Goal: Task Accomplishment & Management: Manage account settings

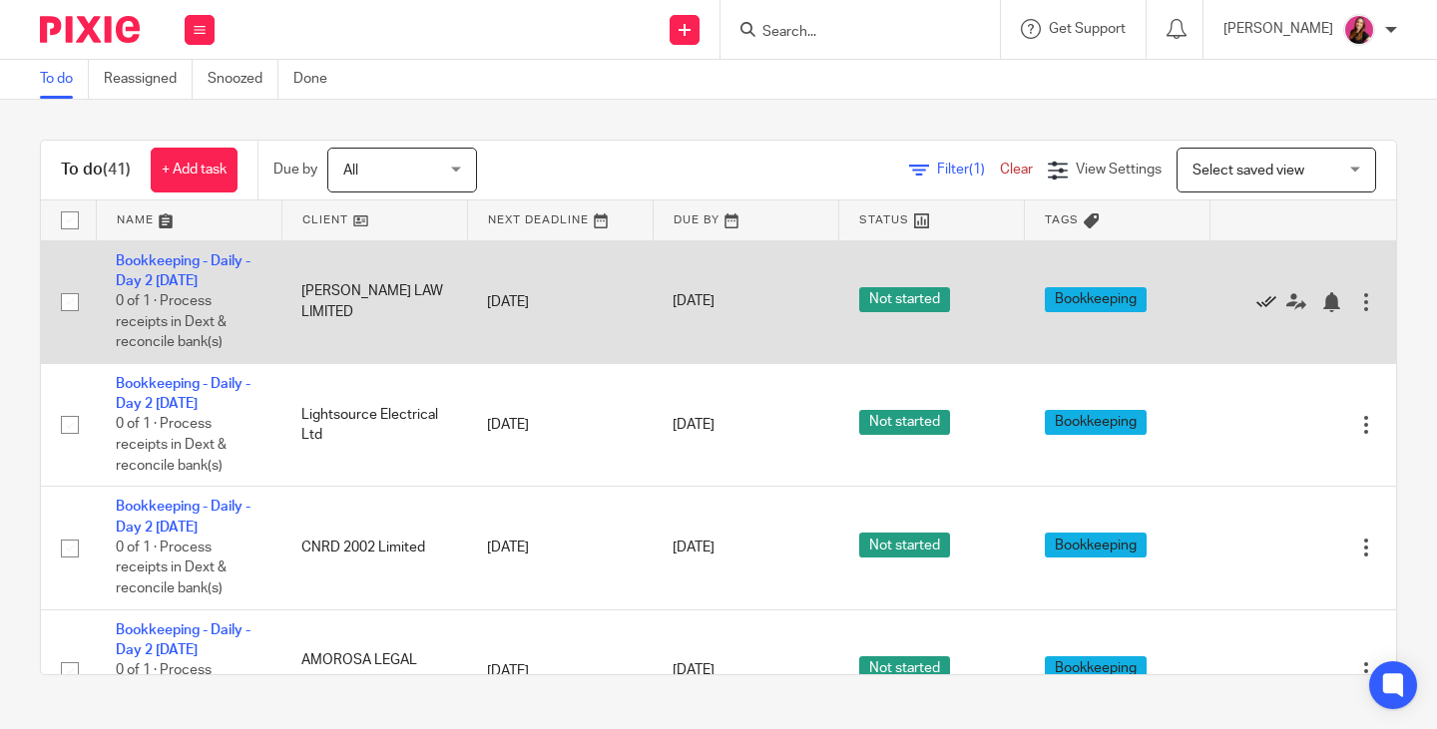
click at [1256, 303] on icon at bounding box center [1266, 302] width 20 height 20
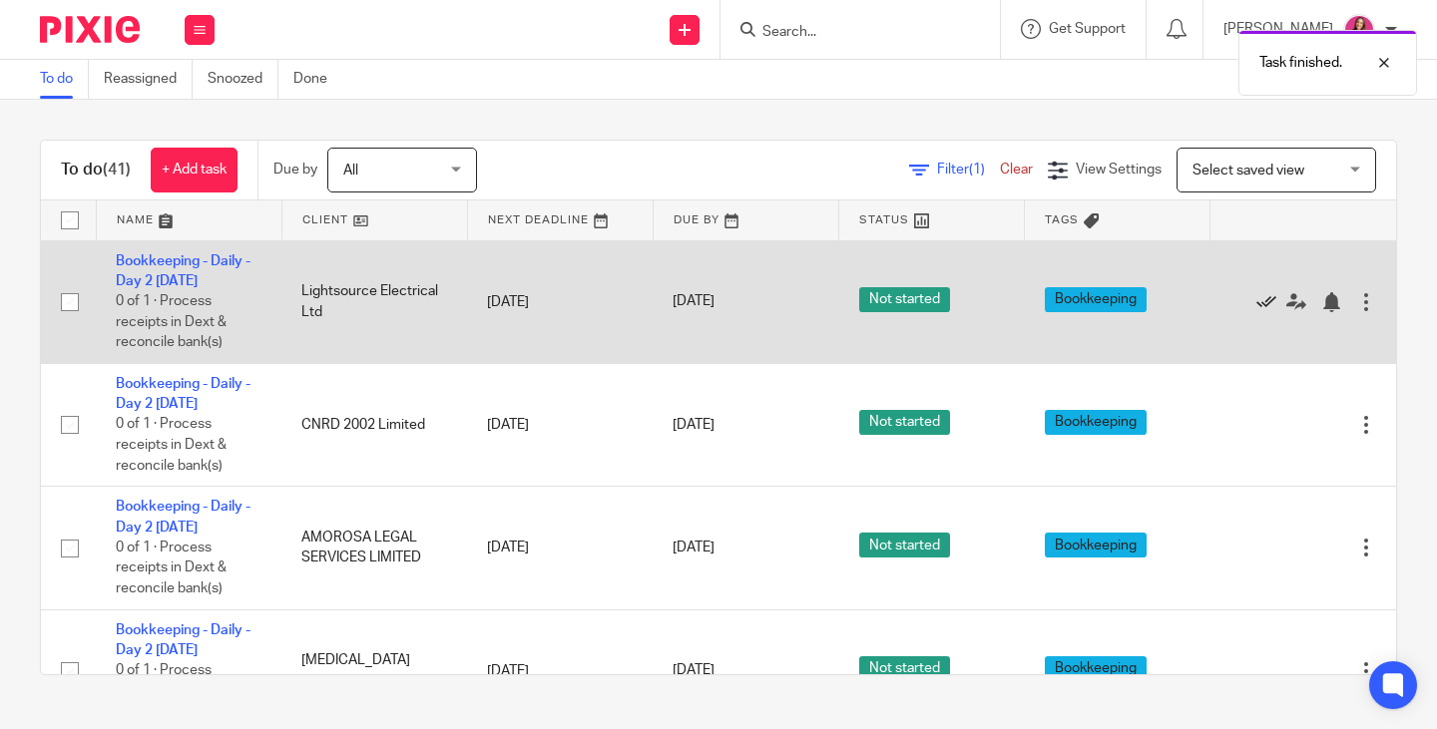
click at [1256, 303] on icon at bounding box center [1266, 302] width 20 height 20
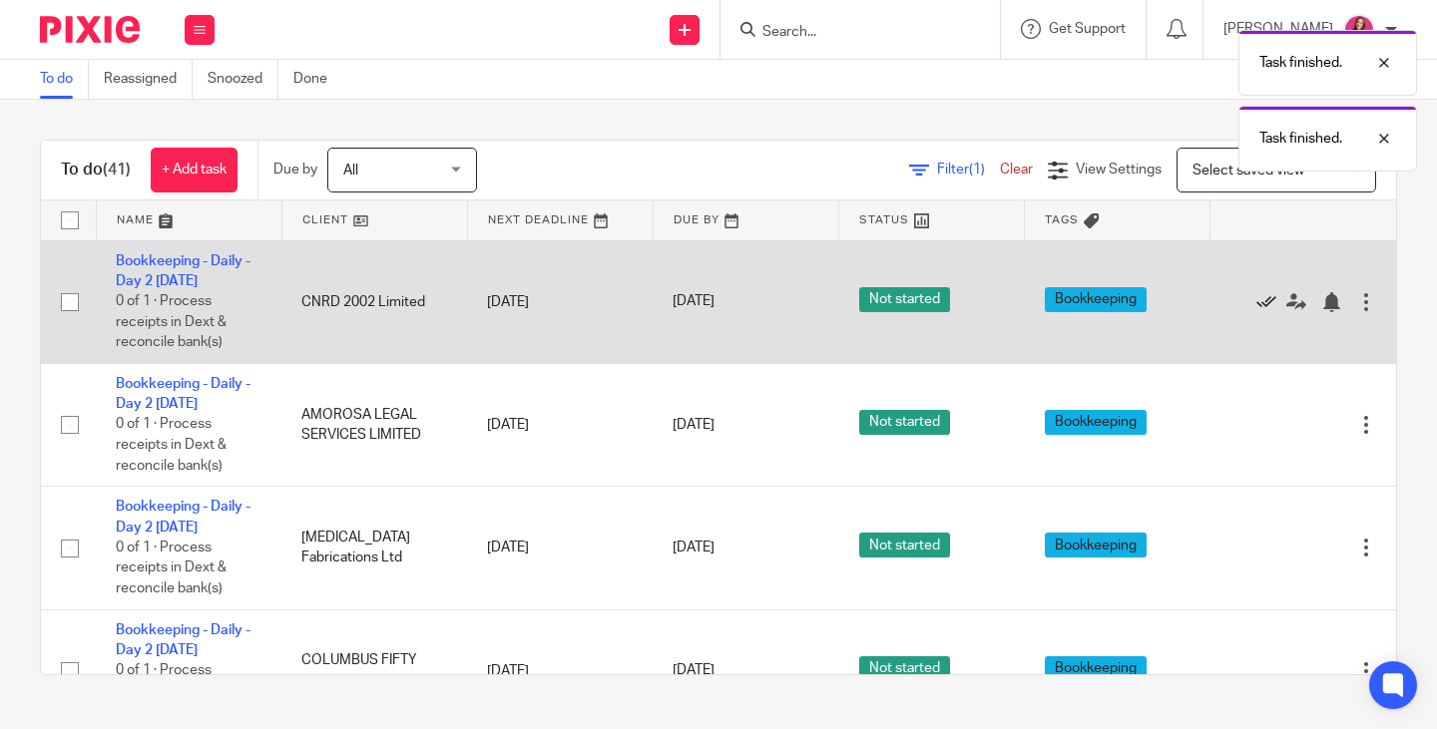
click at [1256, 303] on icon at bounding box center [1266, 302] width 20 height 20
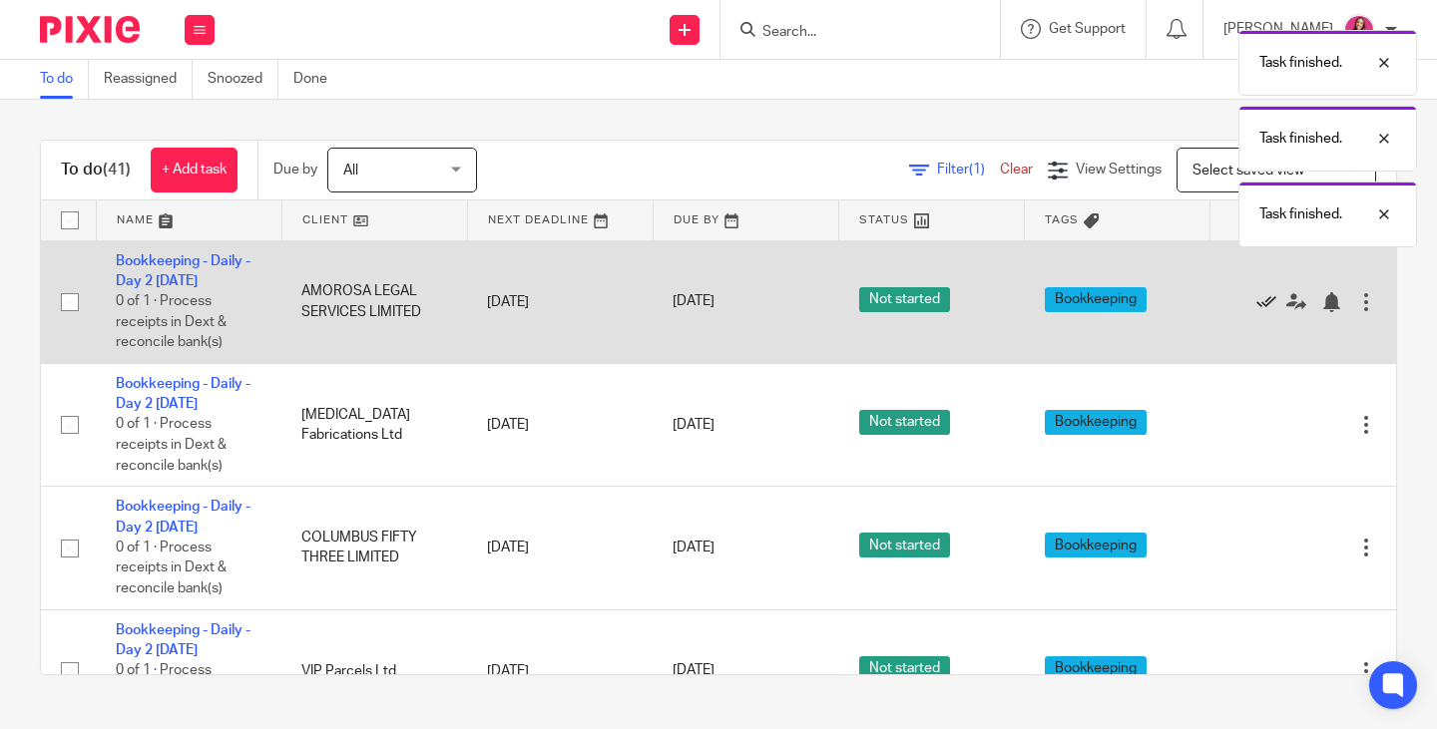
click at [1256, 303] on icon at bounding box center [1266, 302] width 20 height 20
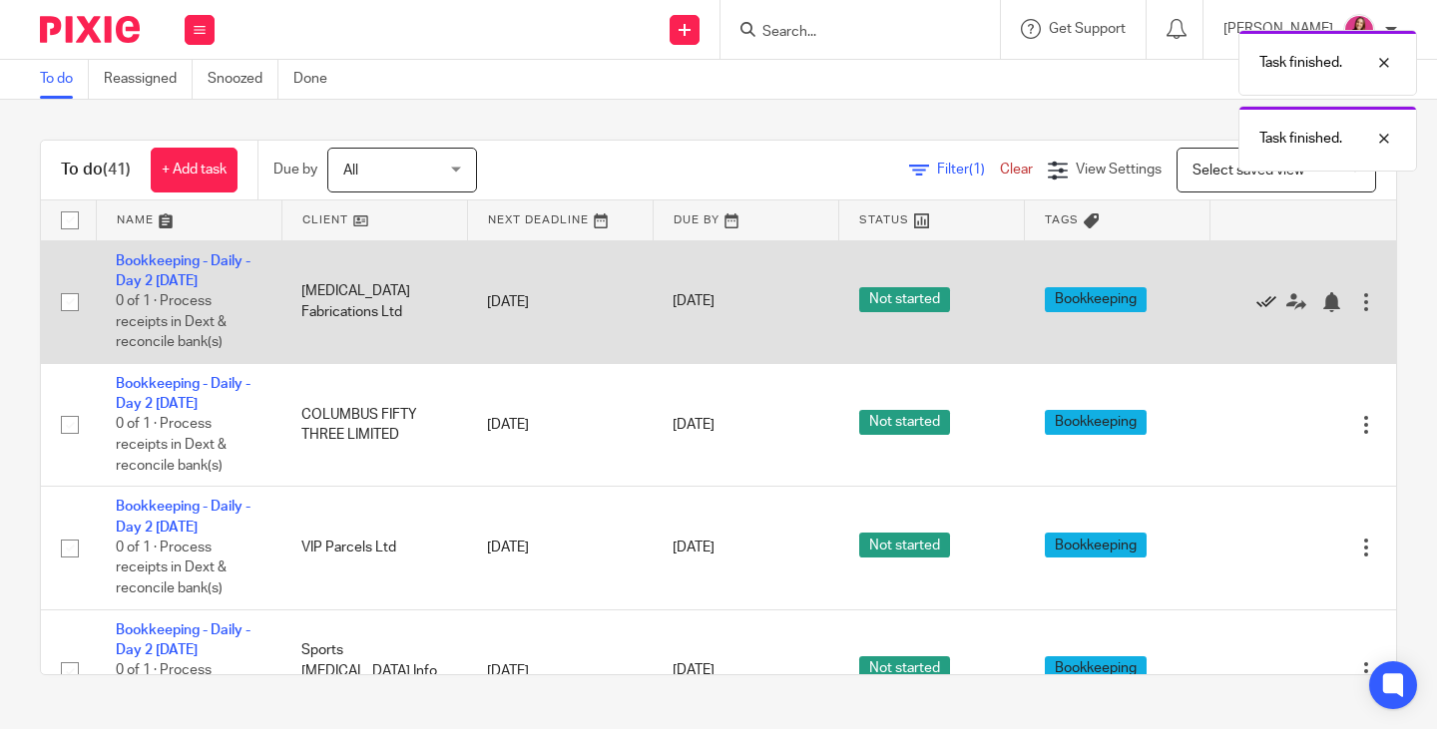
click at [1256, 302] on icon at bounding box center [1266, 302] width 20 height 20
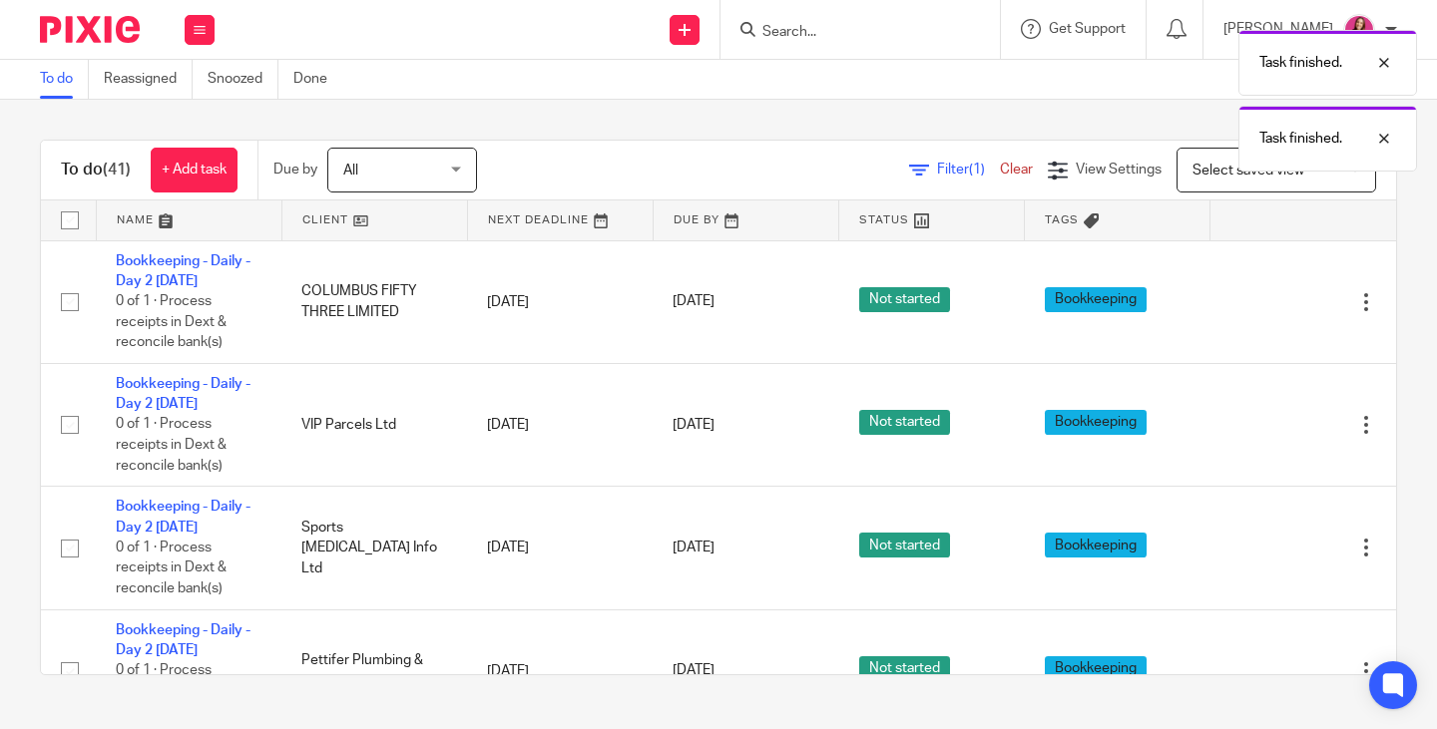
click at [1256, 302] on icon at bounding box center [1266, 302] width 20 height 20
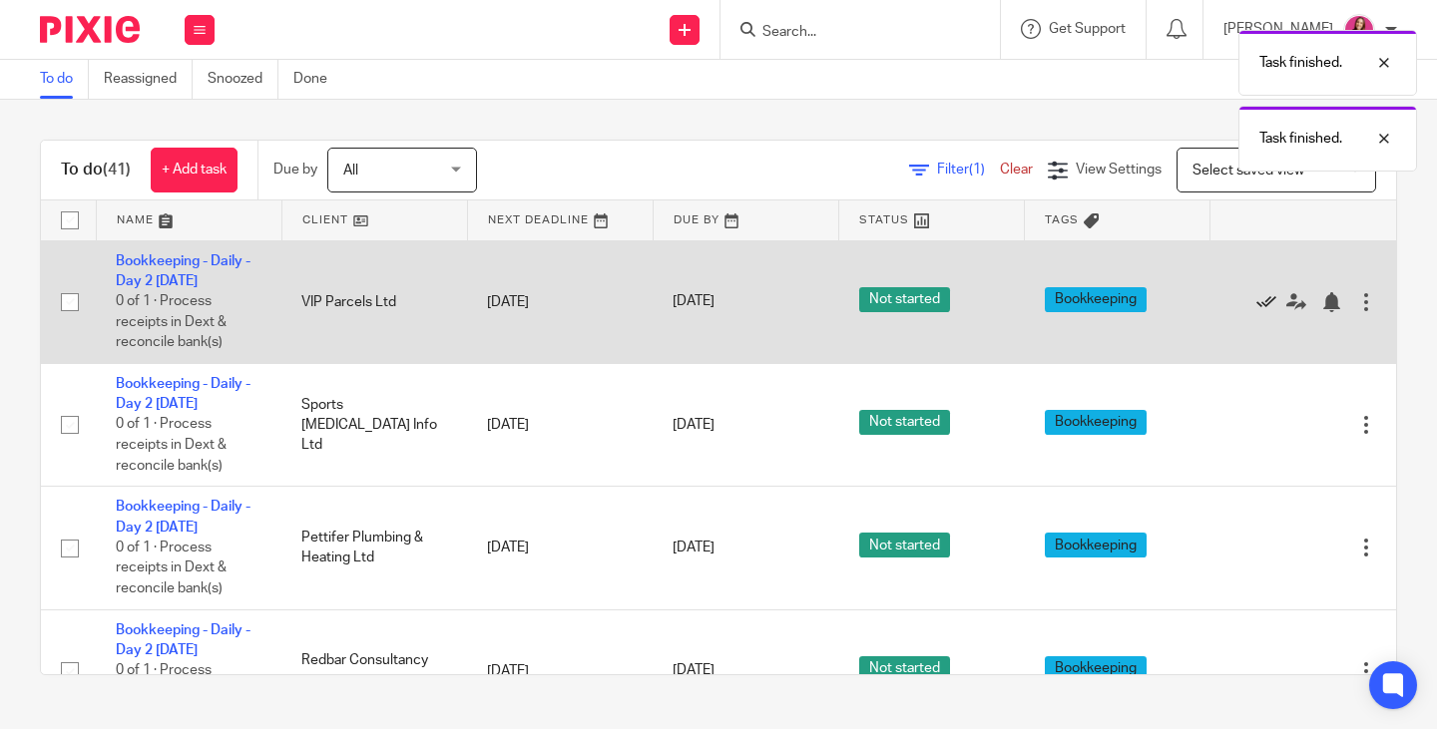
click at [1256, 302] on icon at bounding box center [1266, 302] width 20 height 20
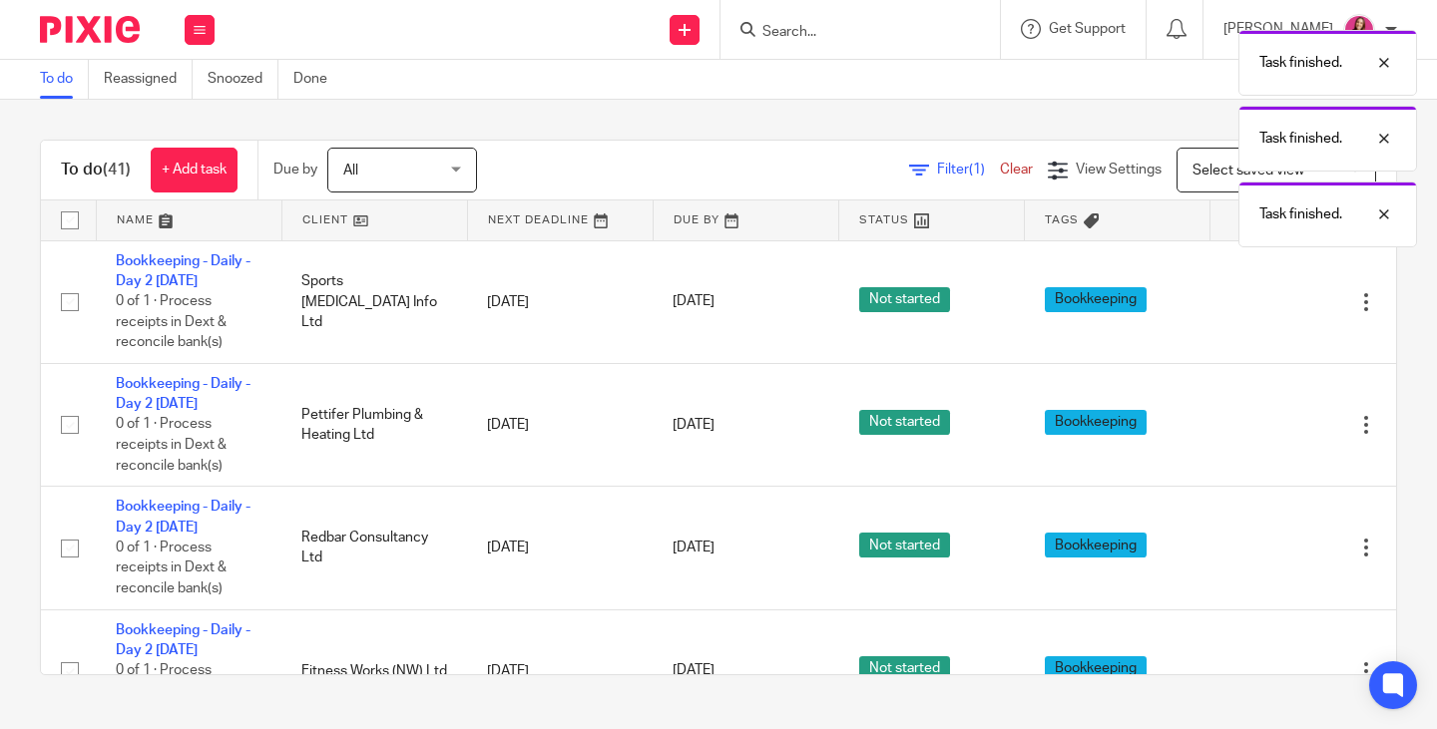
click at [1256, 302] on icon at bounding box center [1266, 302] width 20 height 20
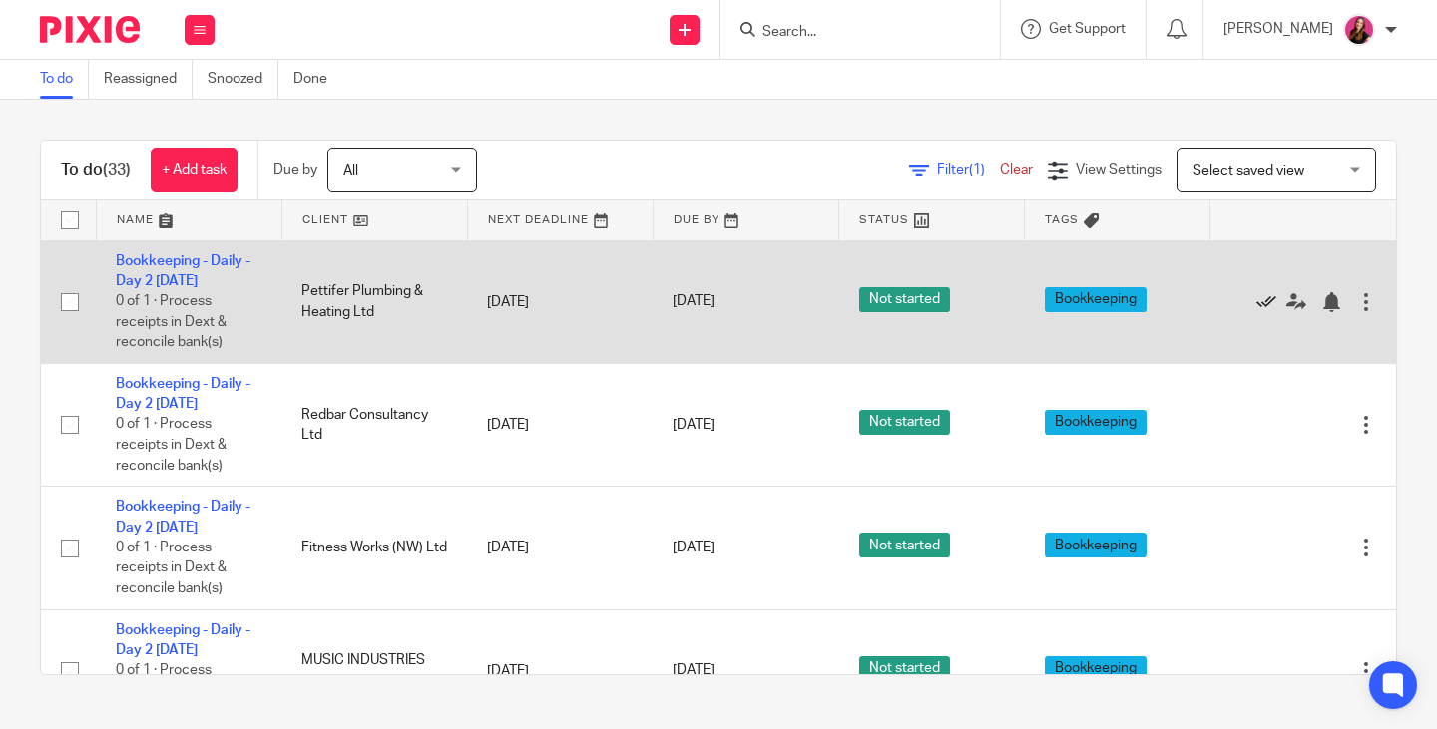
click at [1256, 302] on icon at bounding box center [1266, 302] width 20 height 20
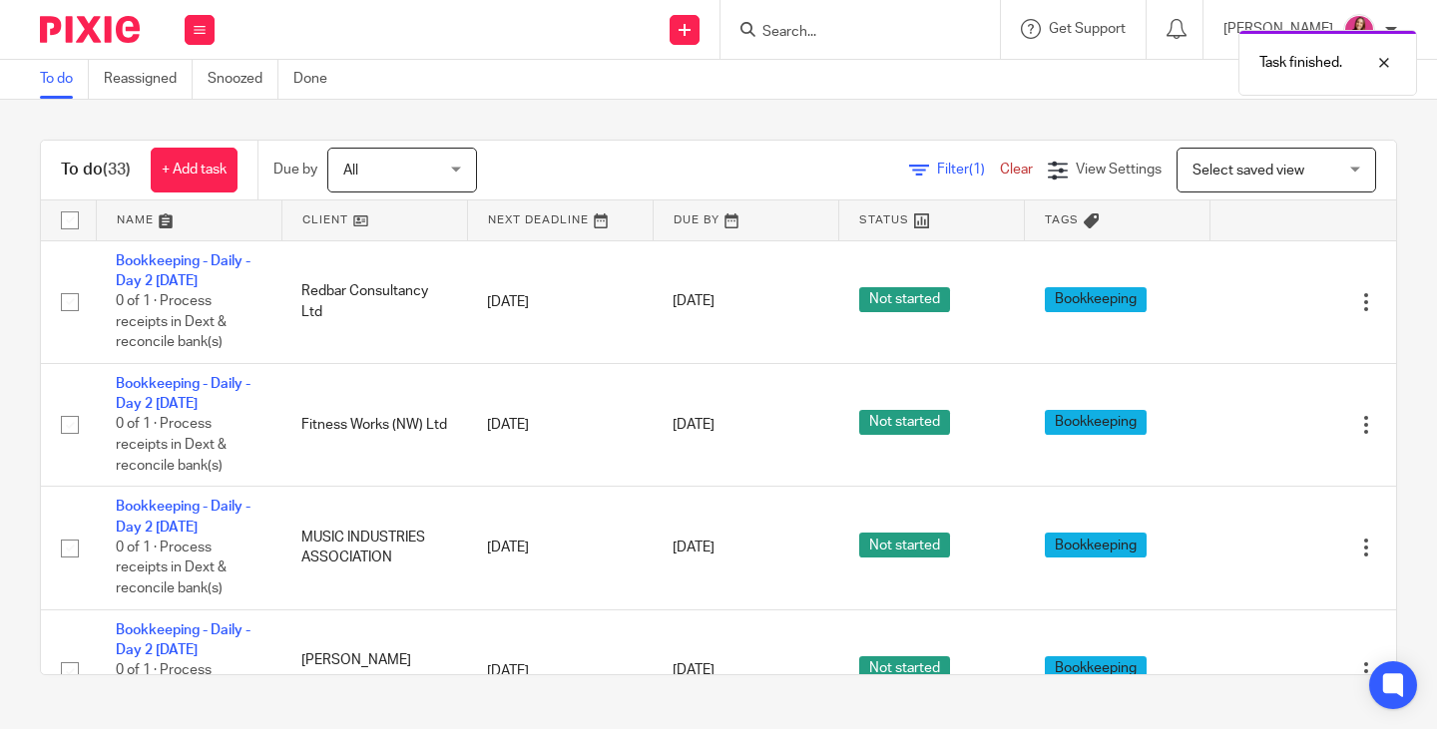
click at [1256, 302] on icon at bounding box center [1266, 302] width 20 height 20
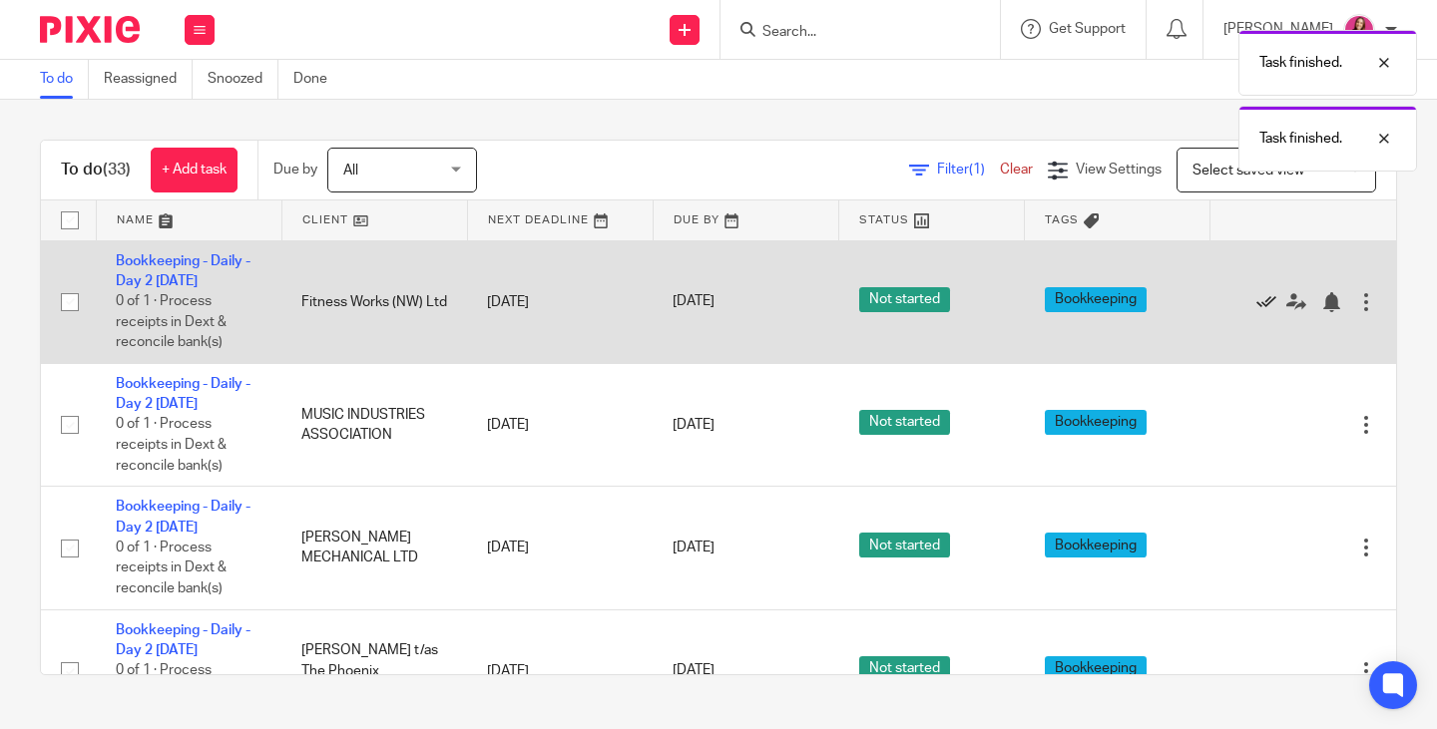
click at [1256, 302] on icon at bounding box center [1266, 302] width 20 height 20
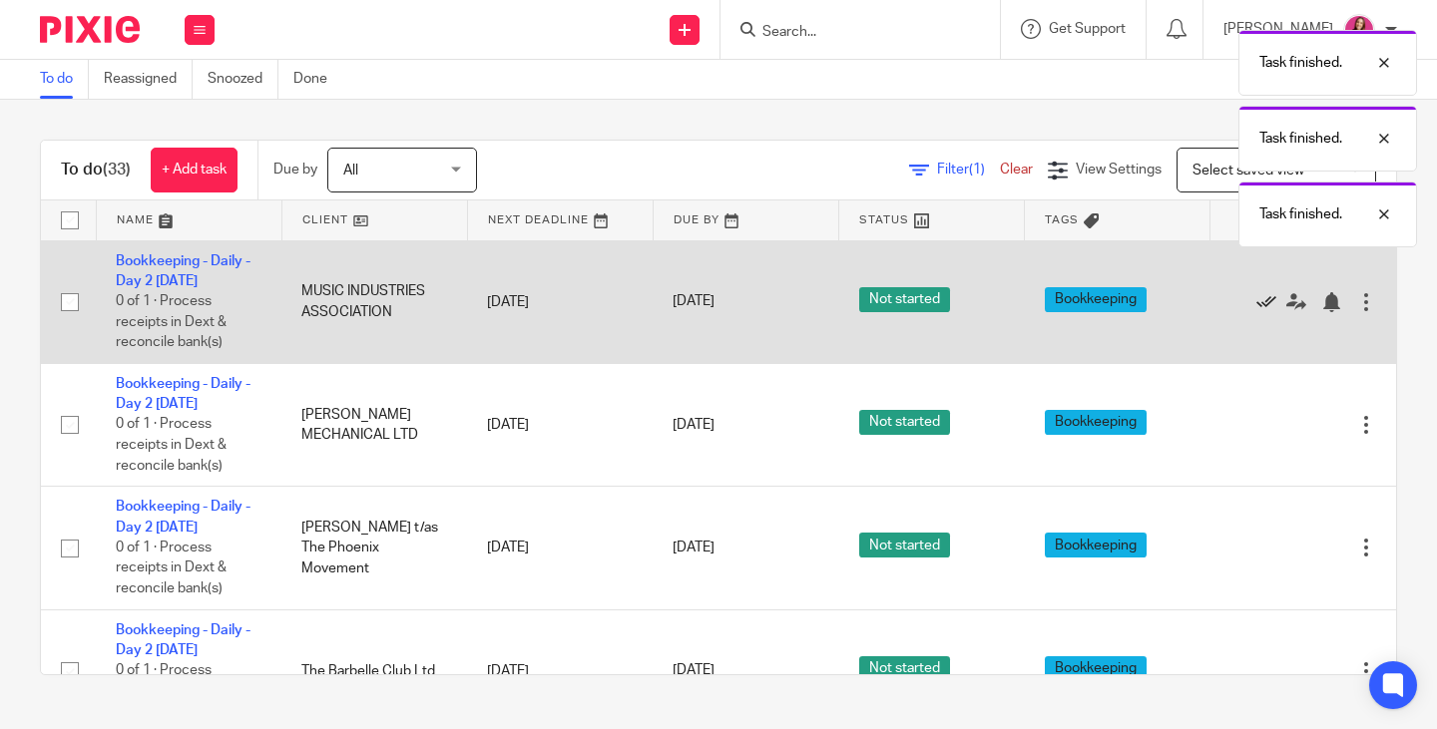
click at [1256, 302] on icon at bounding box center [1266, 302] width 20 height 20
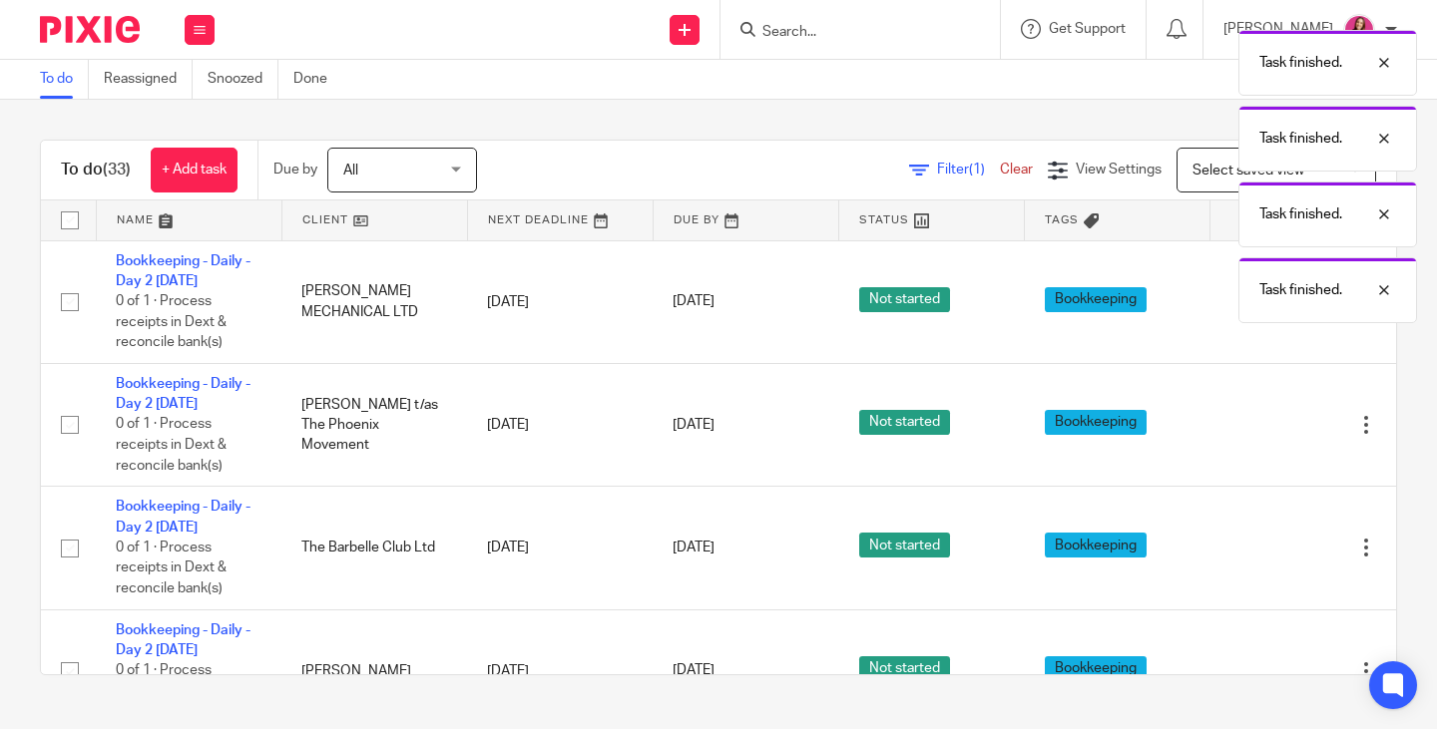
click at [1222, 302] on div "Task finished. Task finished. Task finished. Task finished." at bounding box center [1067, 171] width 698 height 303
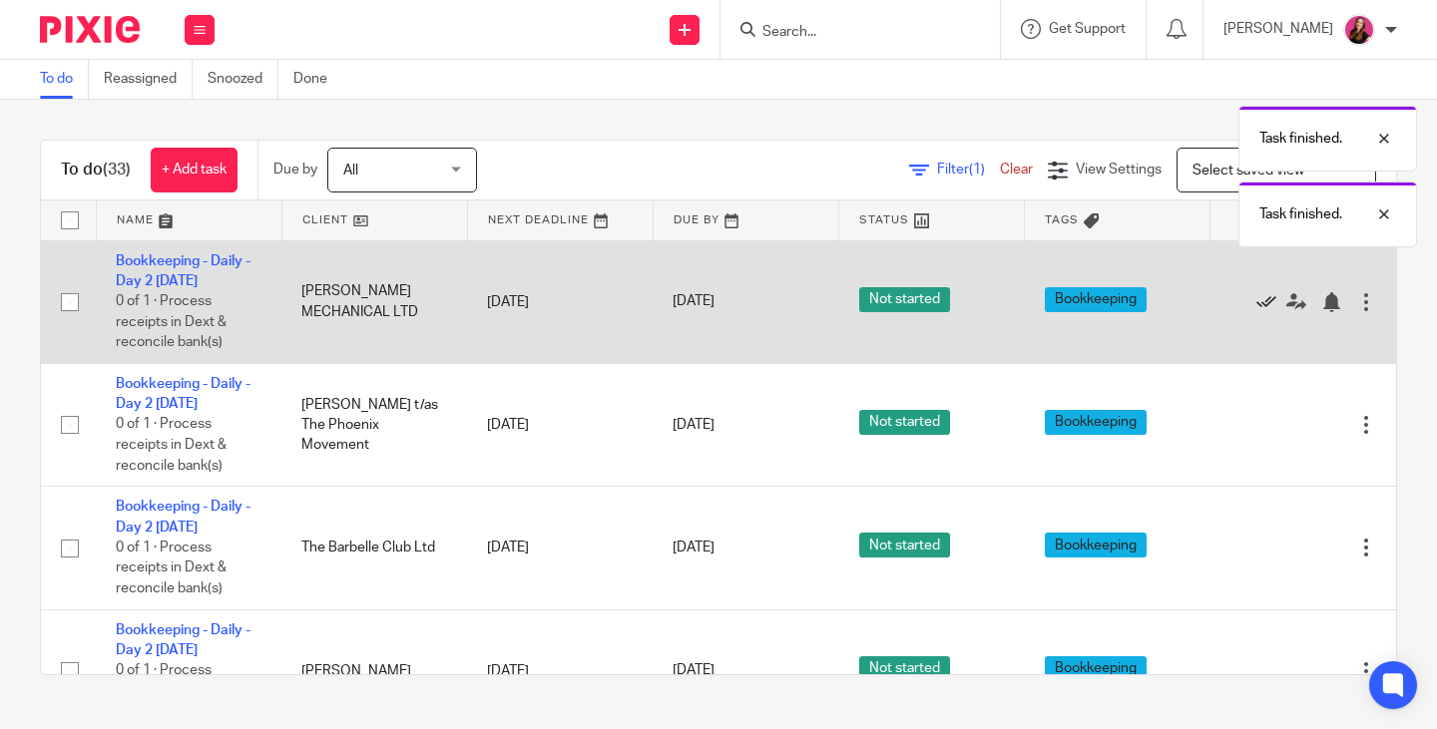
click at [1256, 302] on icon at bounding box center [1266, 302] width 20 height 20
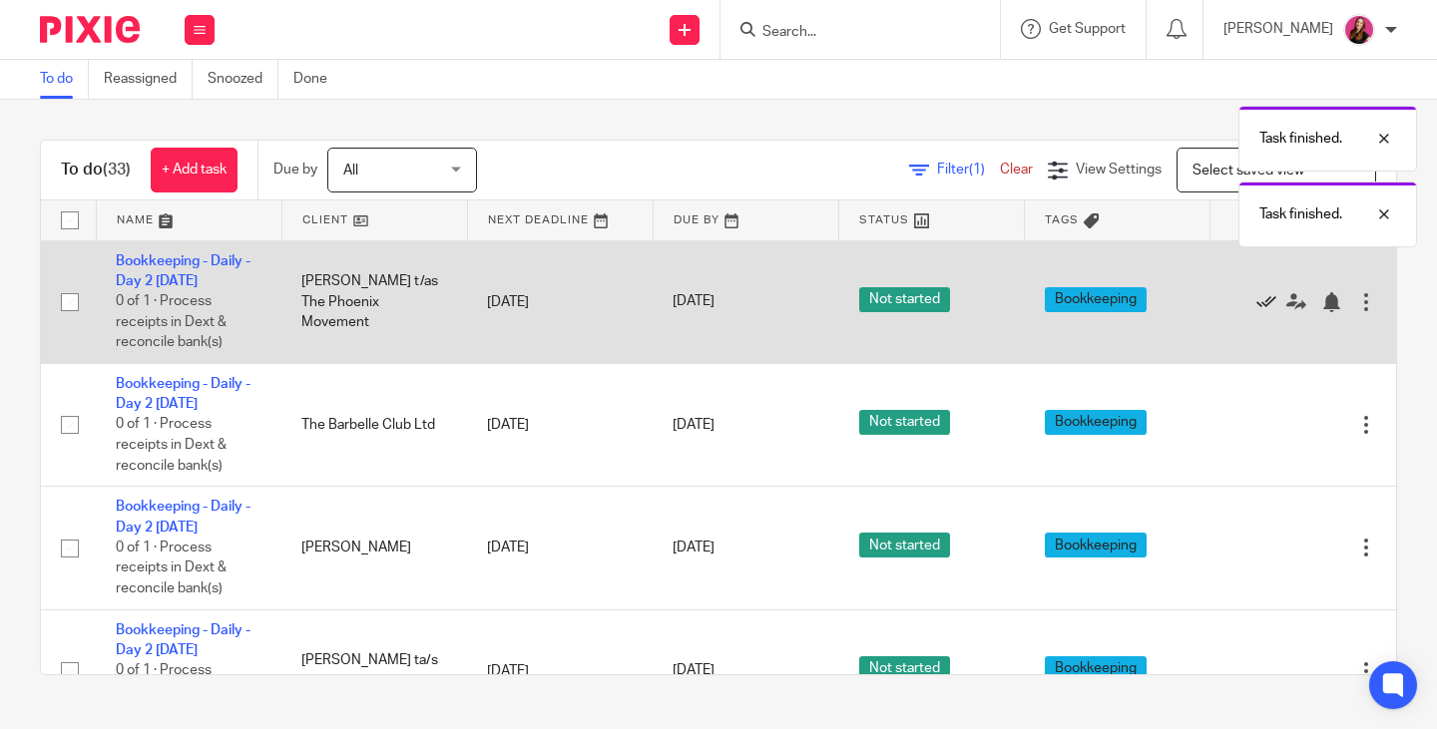
click at [1256, 302] on icon at bounding box center [1266, 302] width 20 height 20
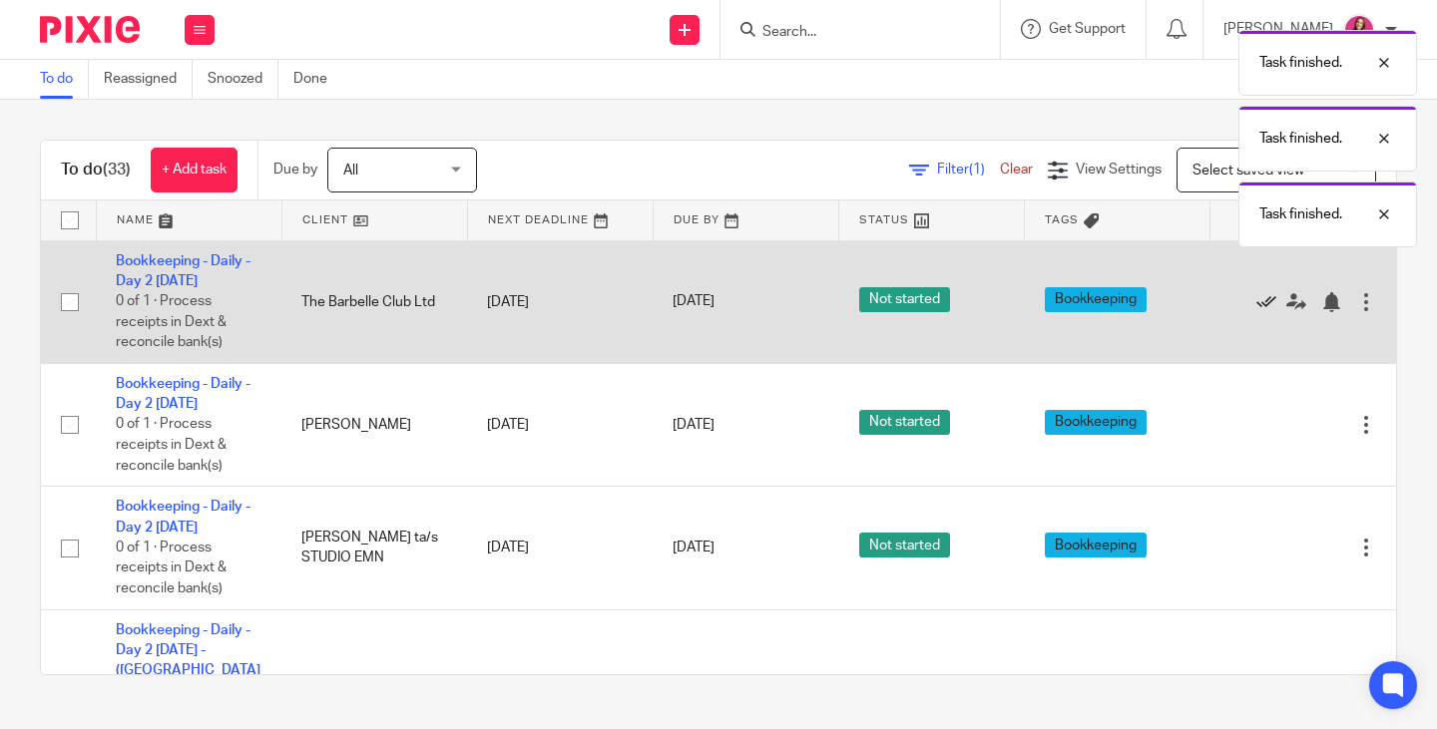
click at [1256, 302] on icon at bounding box center [1266, 302] width 20 height 20
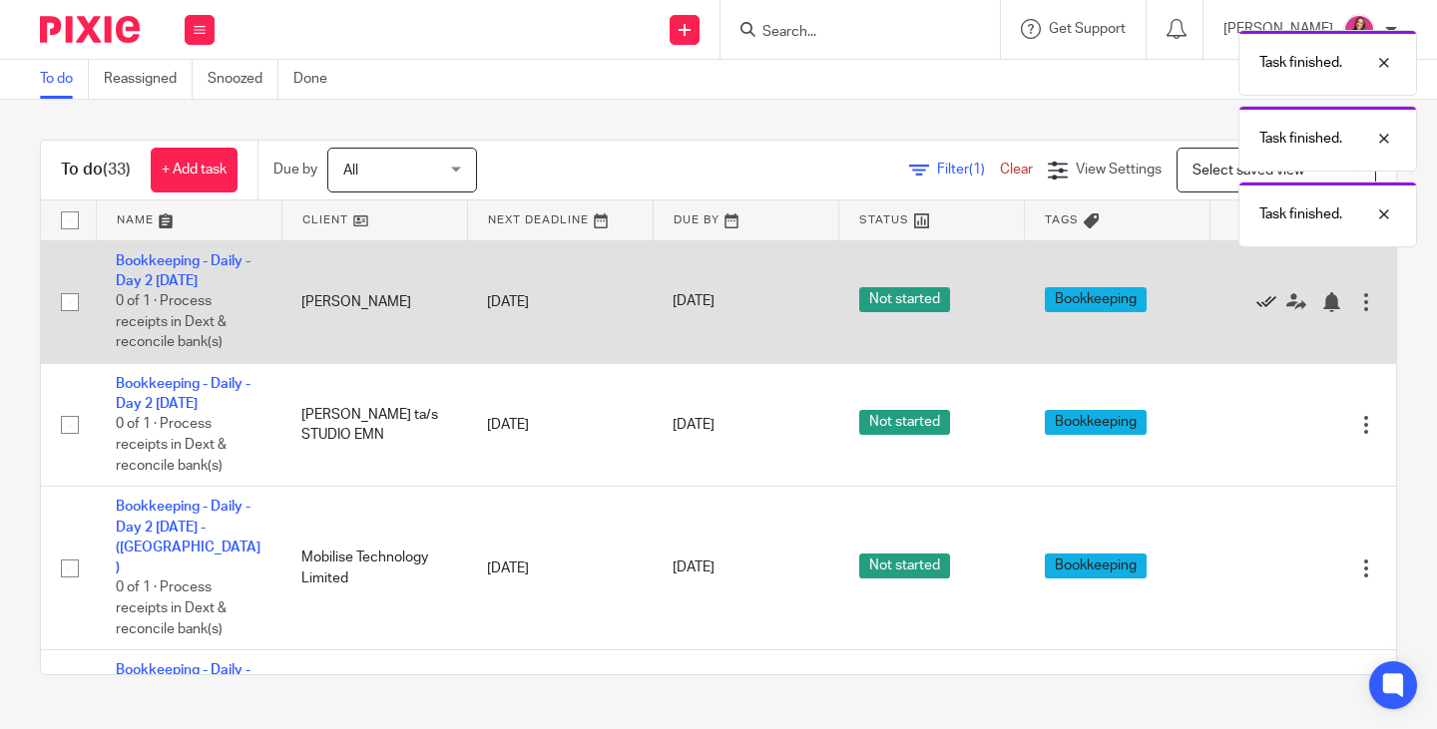
click at [1256, 302] on icon at bounding box center [1266, 302] width 20 height 20
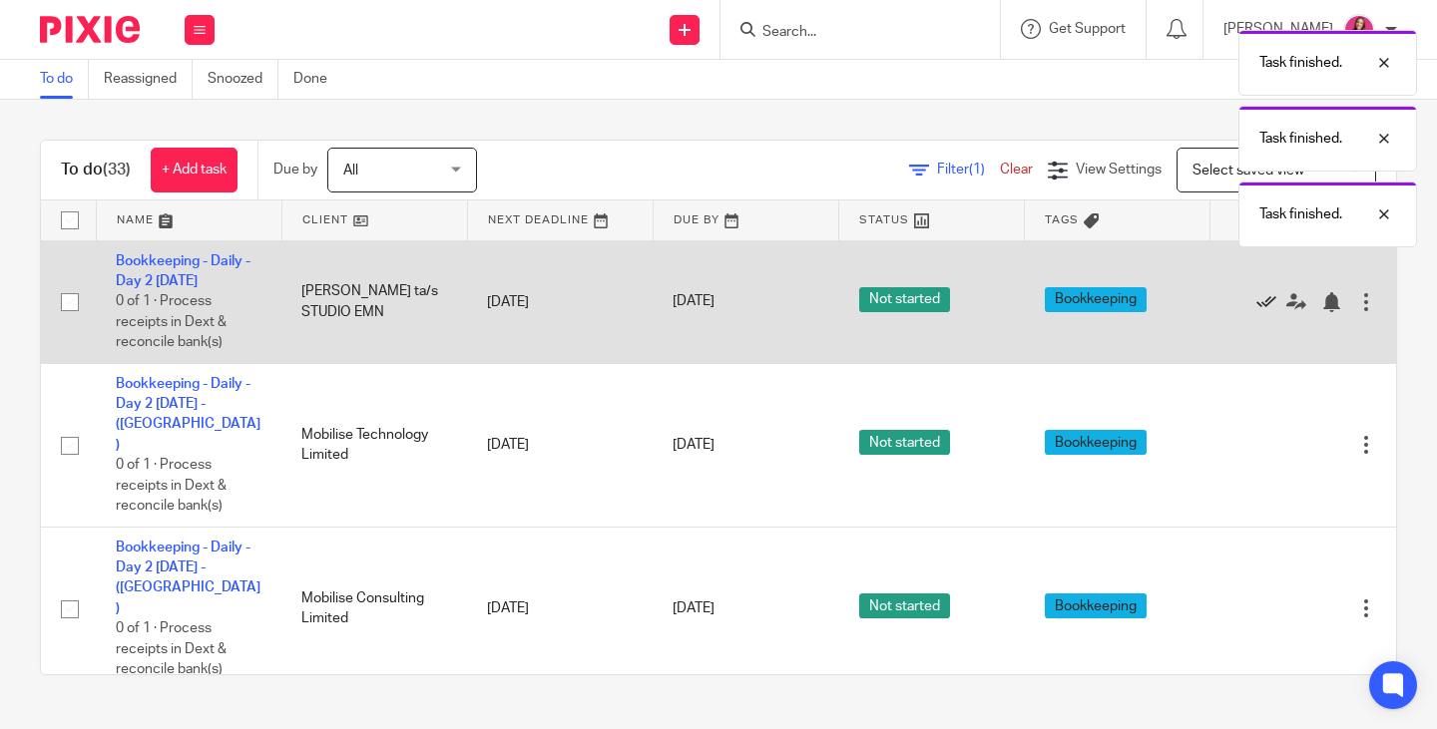
click at [1256, 302] on icon at bounding box center [1266, 302] width 20 height 20
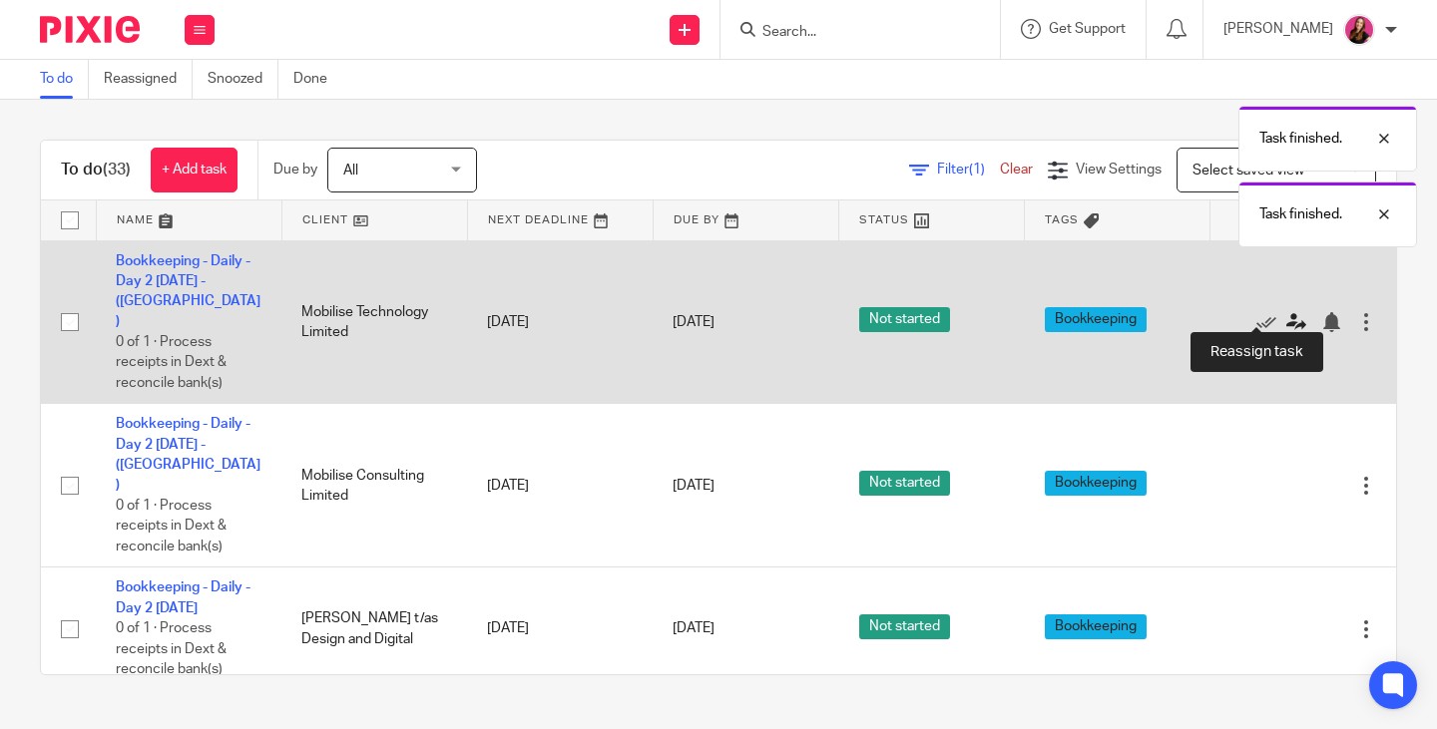
click at [1286, 312] on icon at bounding box center [1296, 322] width 20 height 20
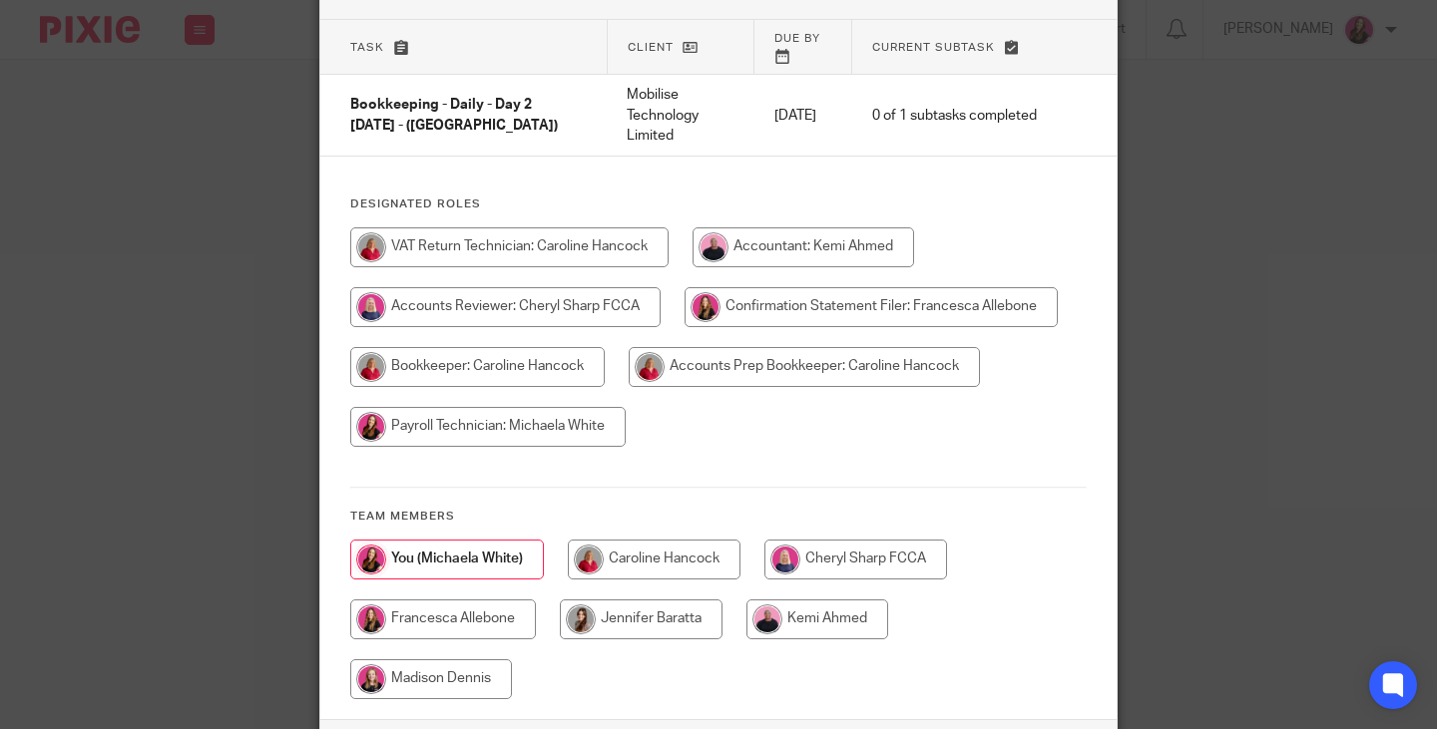
scroll to position [263, 0]
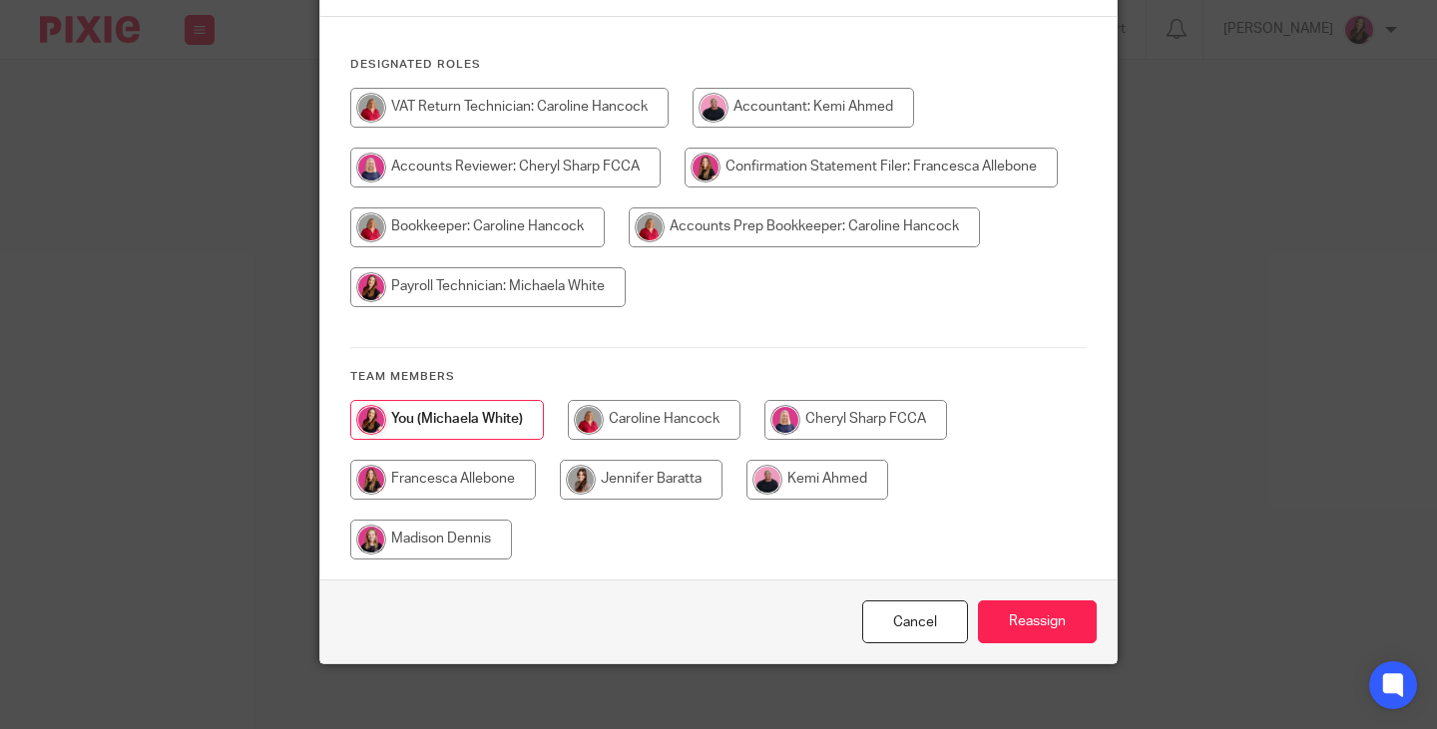
click at [845, 473] on input "radio" at bounding box center [817, 480] width 142 height 40
radio input "true"
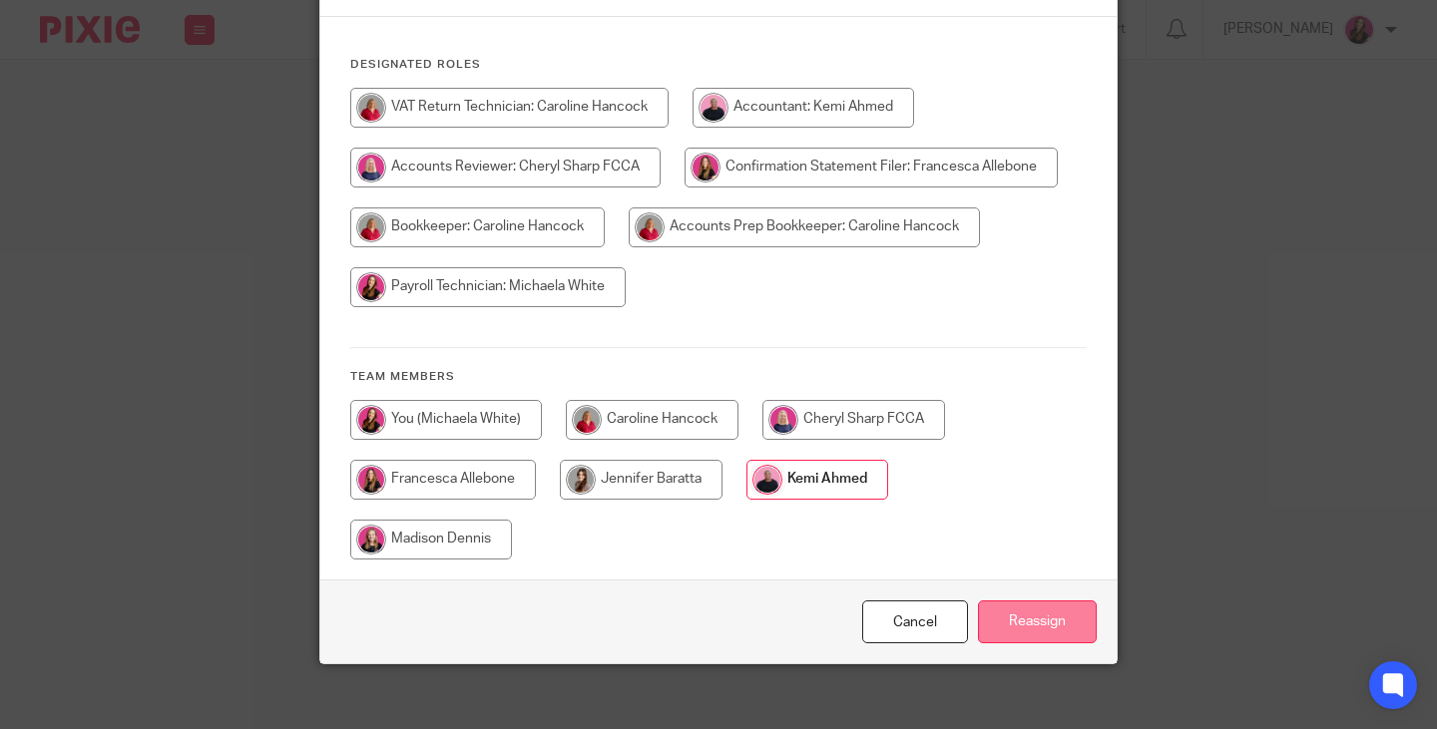
click at [1025, 611] on input "Reassign" at bounding box center [1037, 622] width 119 height 43
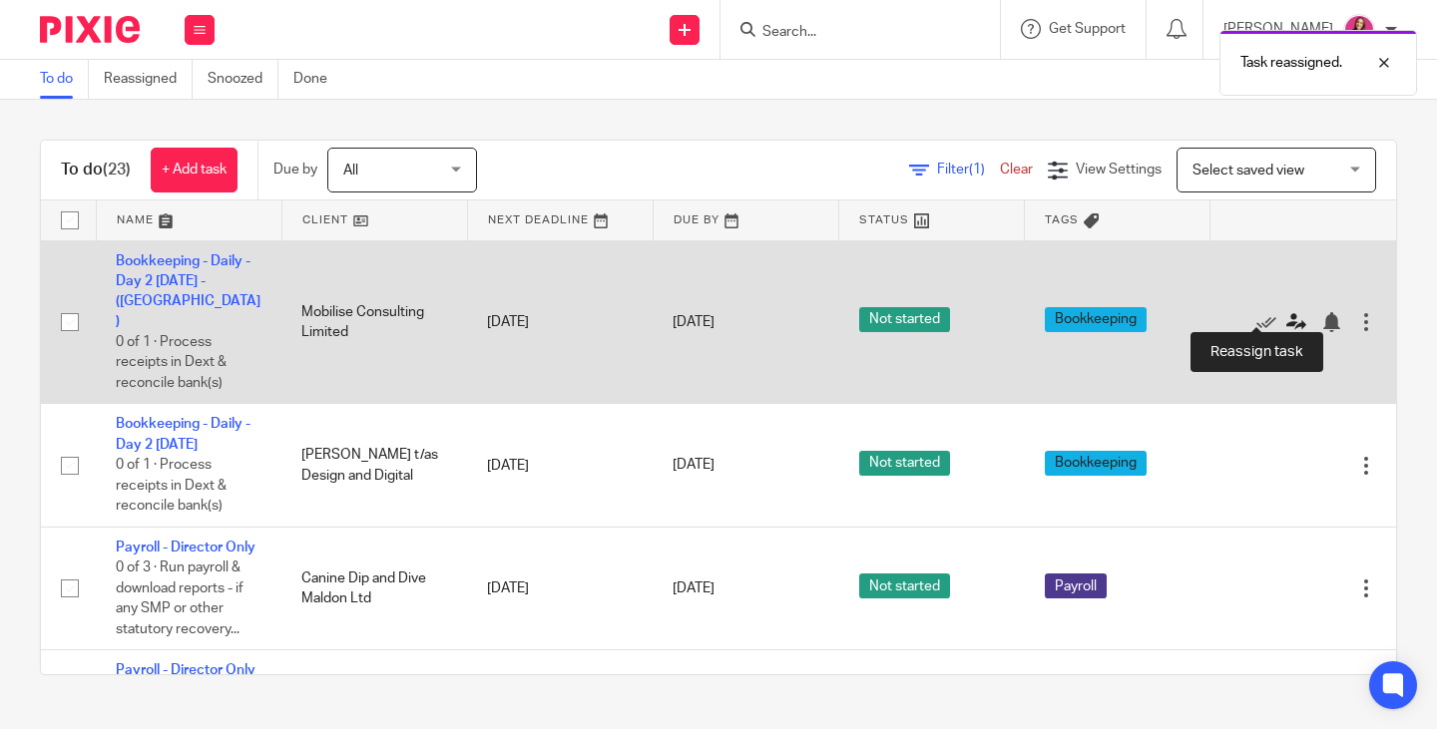
click at [1286, 314] on icon at bounding box center [1296, 322] width 20 height 20
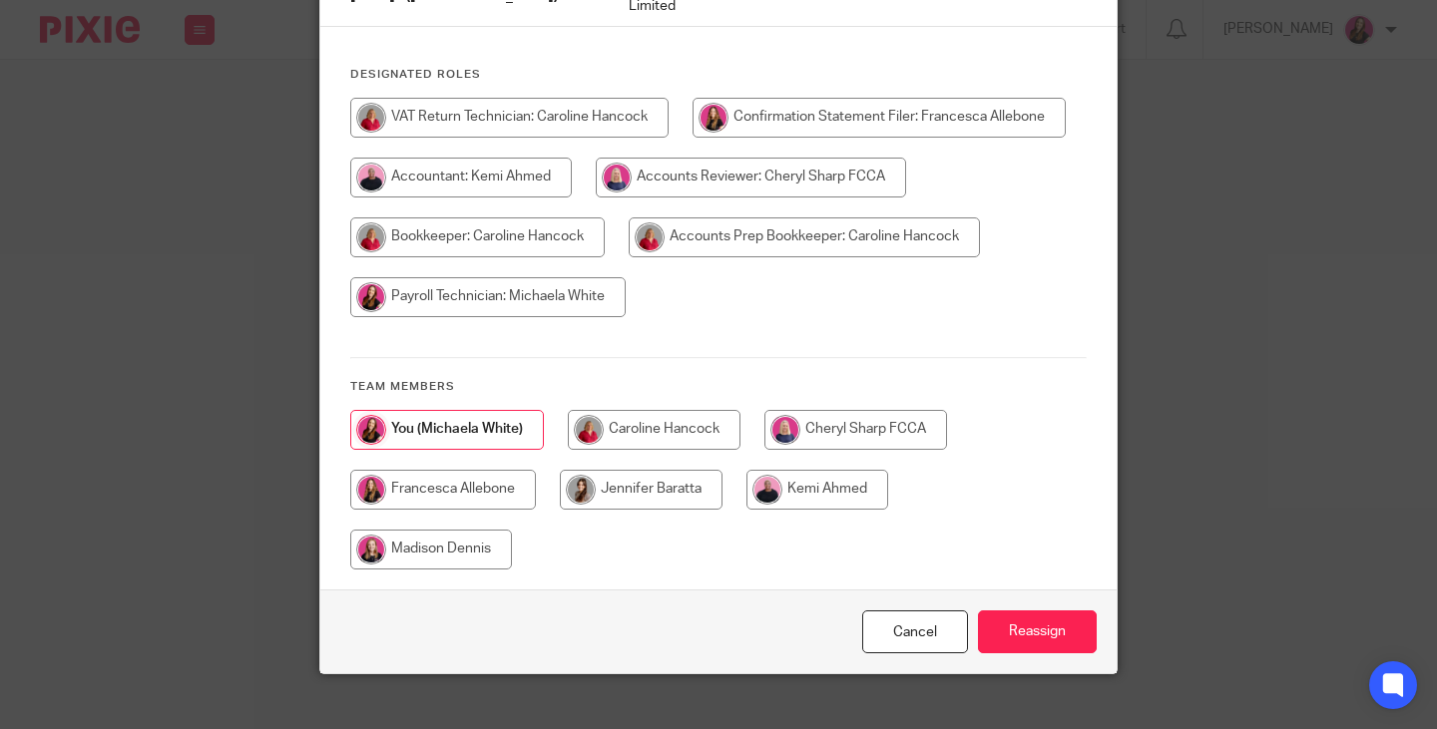
scroll to position [263, 0]
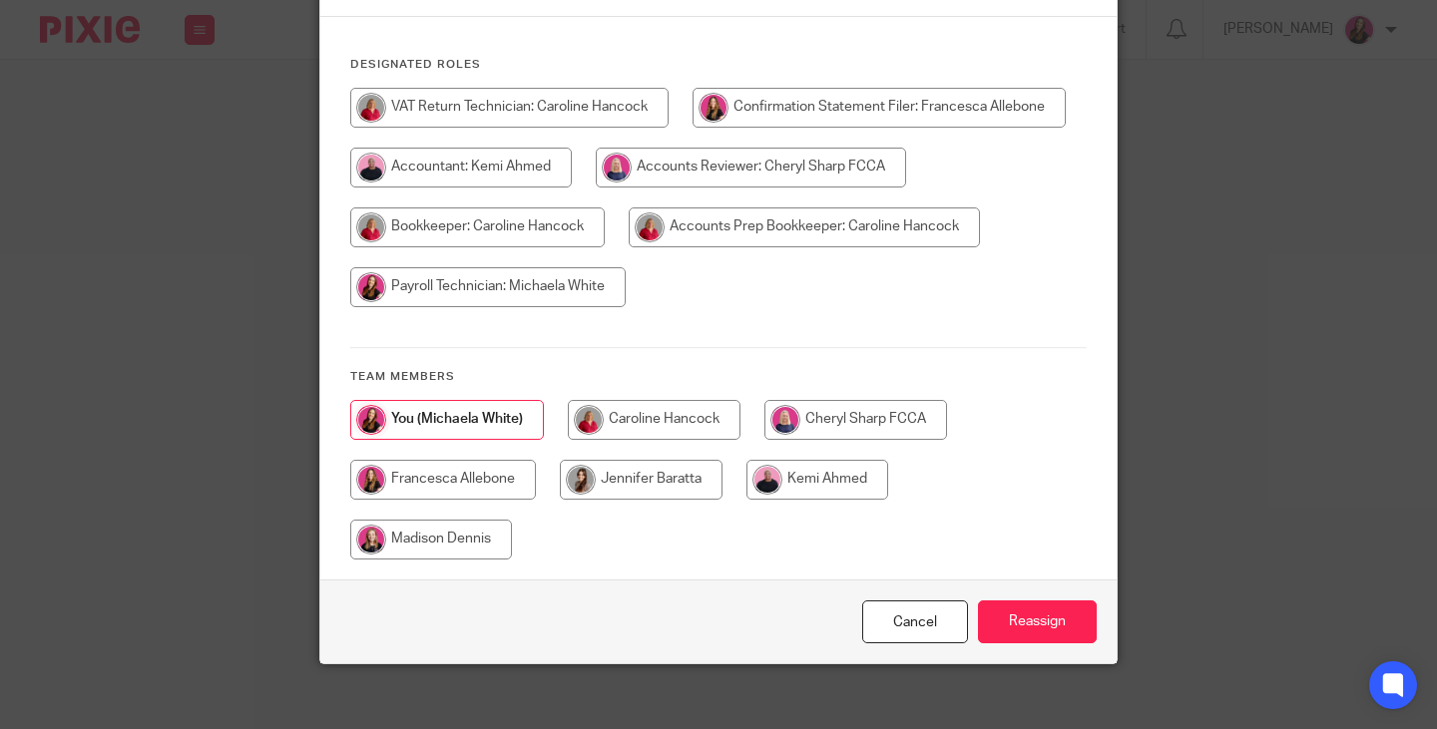
click at [853, 463] on input "radio" at bounding box center [817, 480] width 142 height 40
radio input "true"
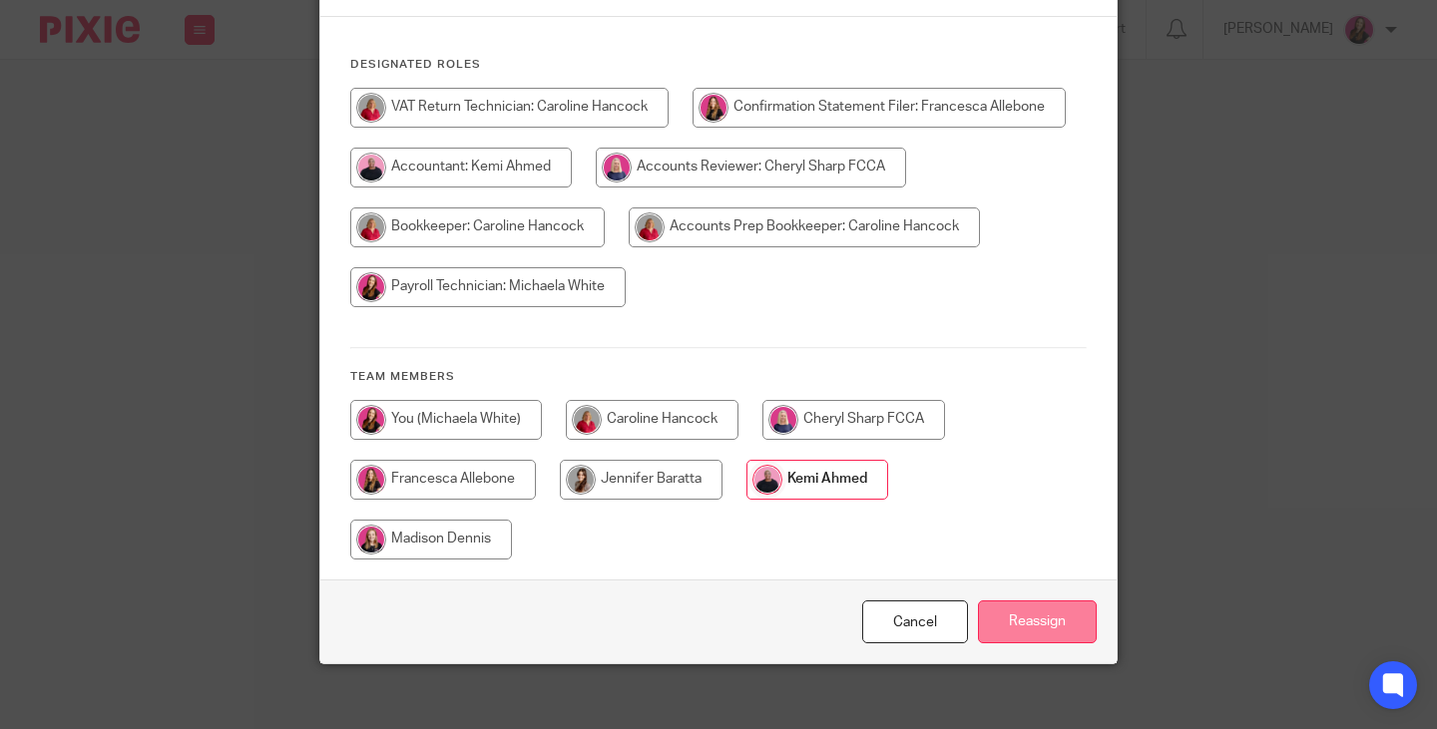
click at [1003, 607] on input "Reassign" at bounding box center [1037, 622] width 119 height 43
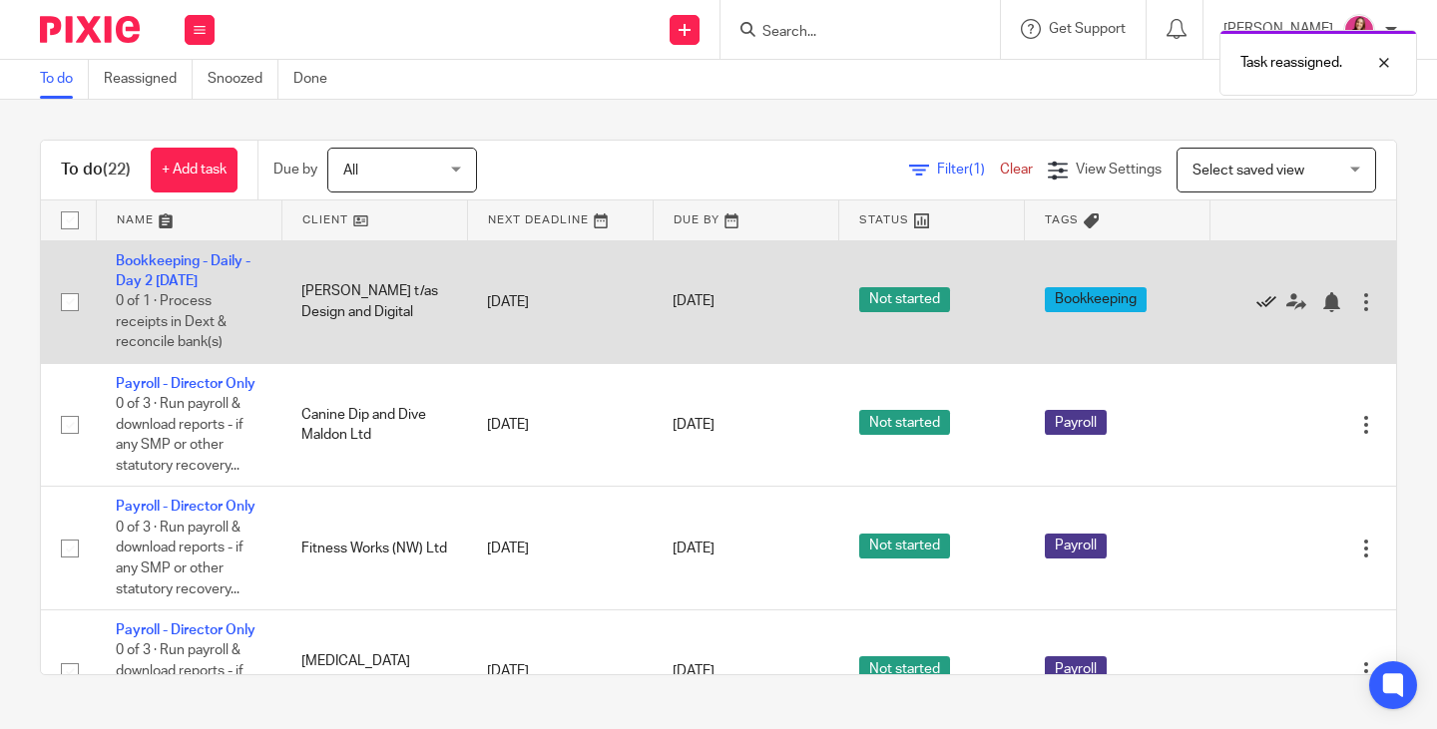
click at [1256, 302] on icon at bounding box center [1266, 302] width 20 height 20
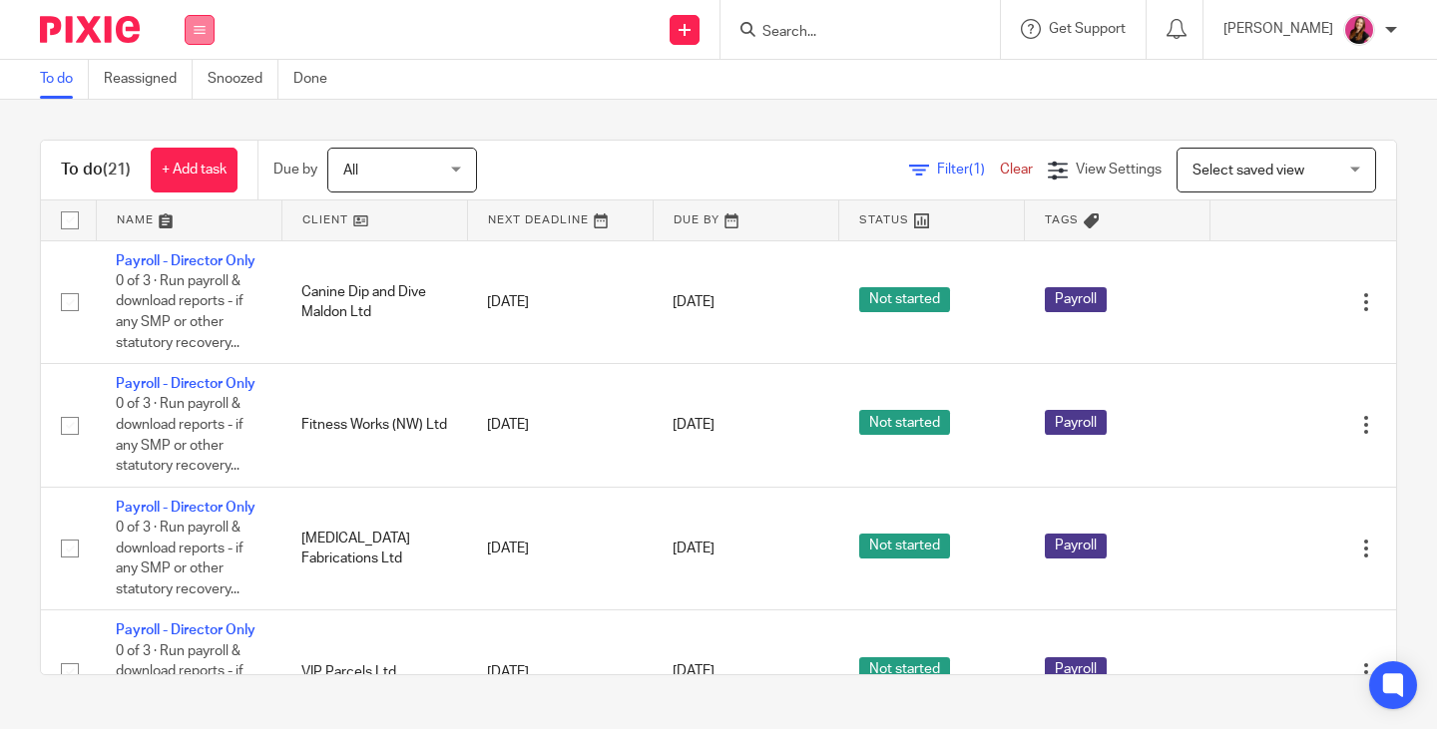
click at [202, 35] on button at bounding box center [200, 30] width 30 height 30
click at [201, 181] on link "Team" at bounding box center [189, 181] width 33 height 14
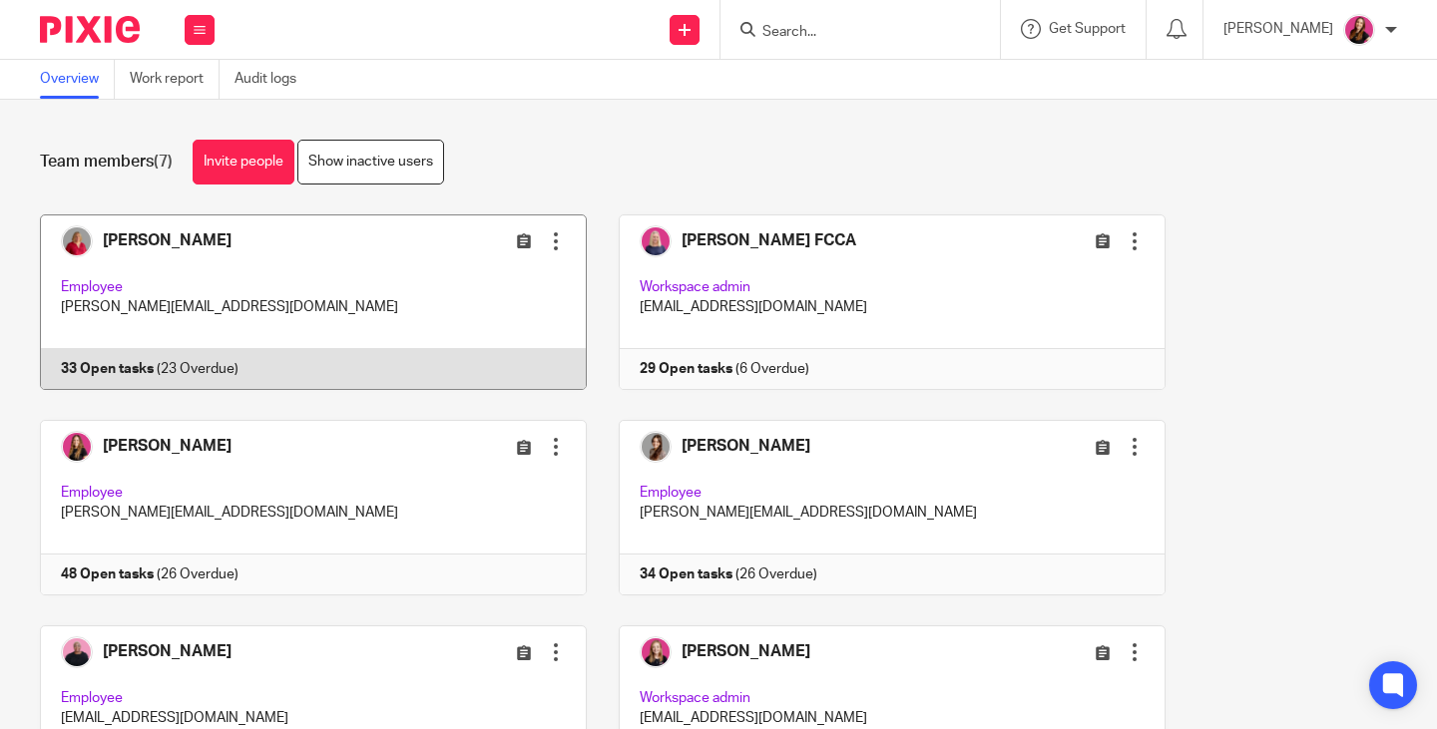
click at [119, 363] on link at bounding box center [298, 303] width 579 height 176
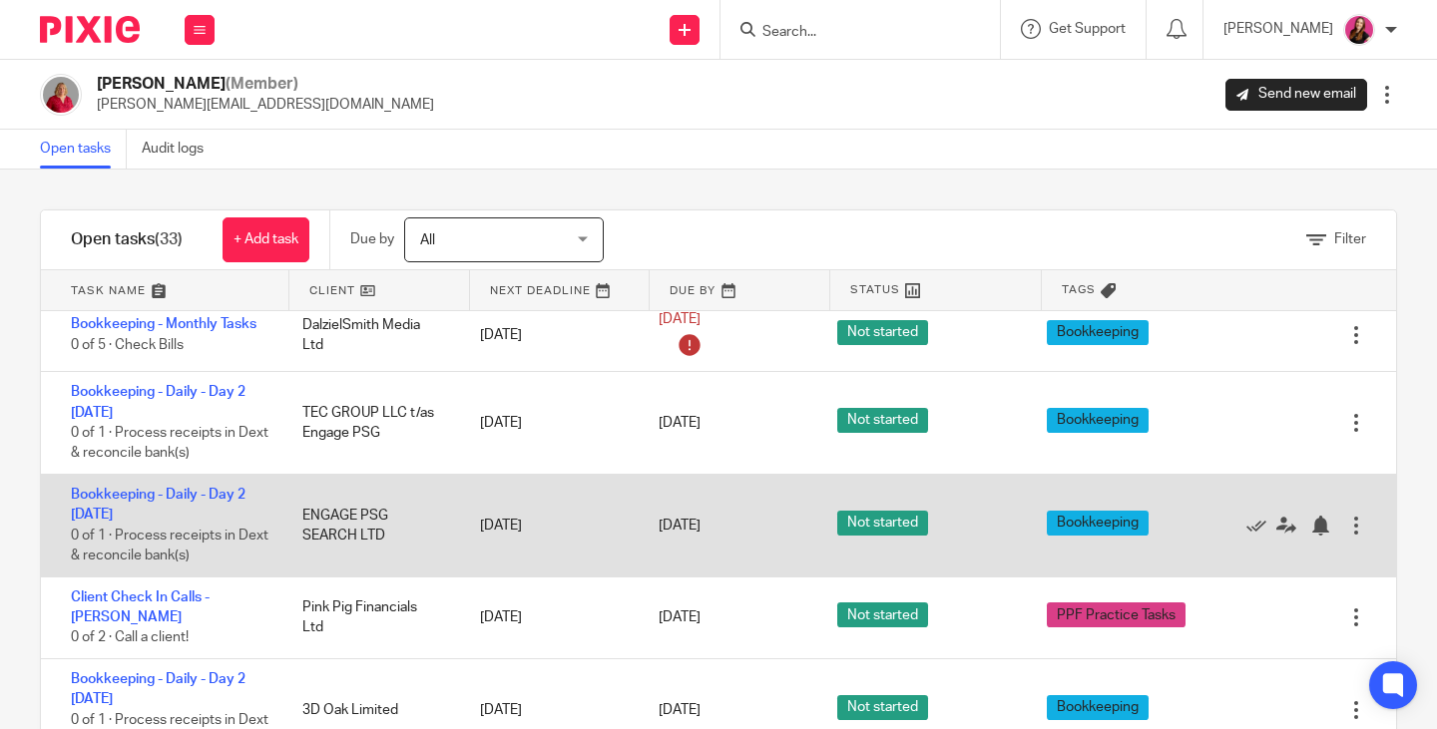
scroll to position [1796, 0]
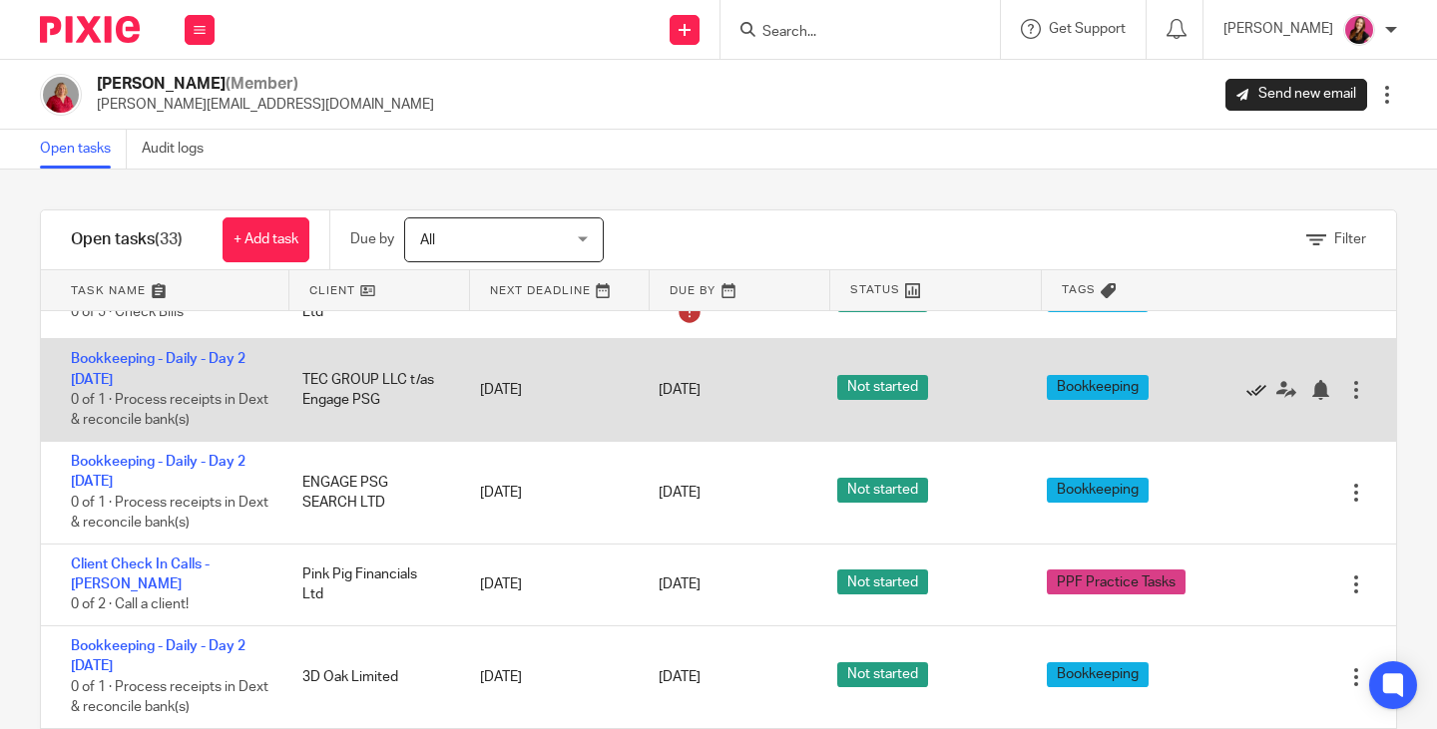
click at [1246, 380] on icon at bounding box center [1256, 390] width 20 height 20
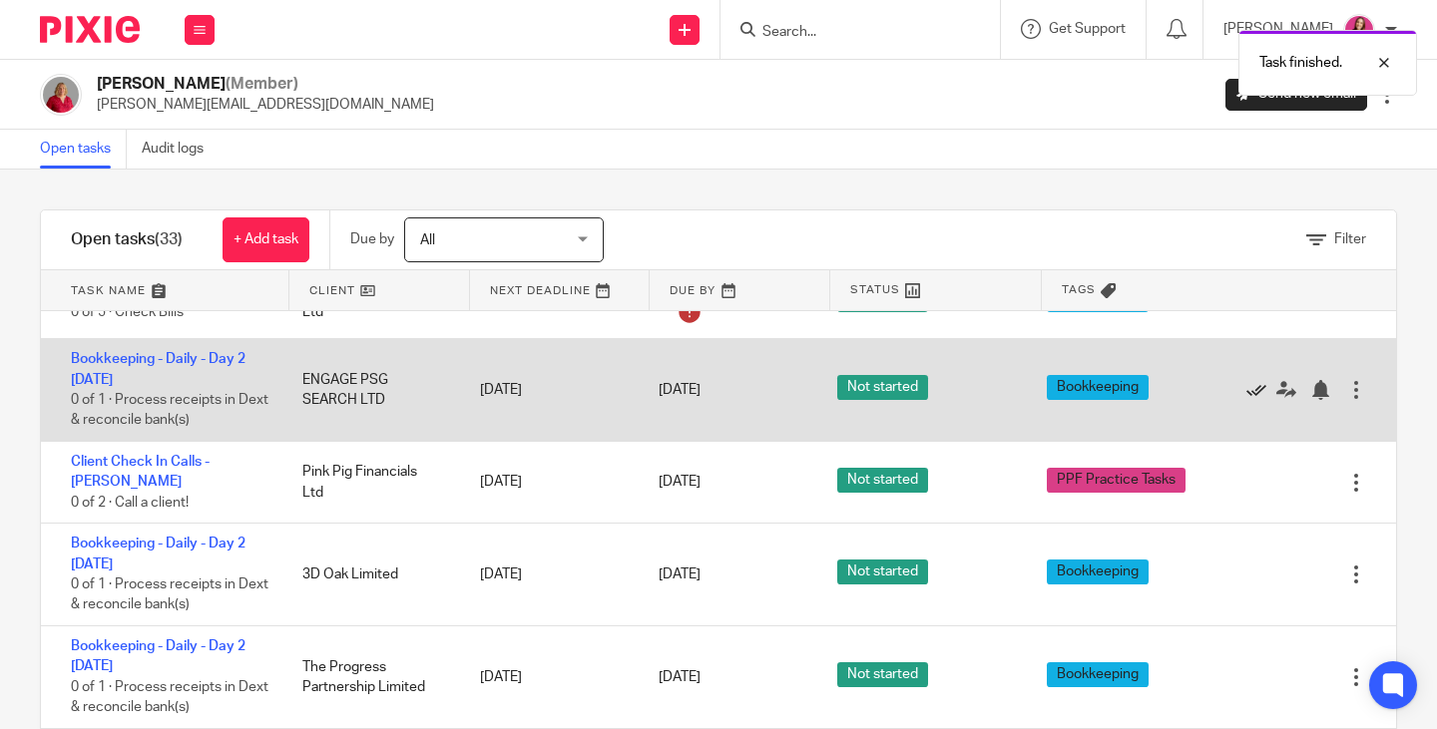
click at [1246, 380] on icon at bounding box center [1256, 390] width 20 height 20
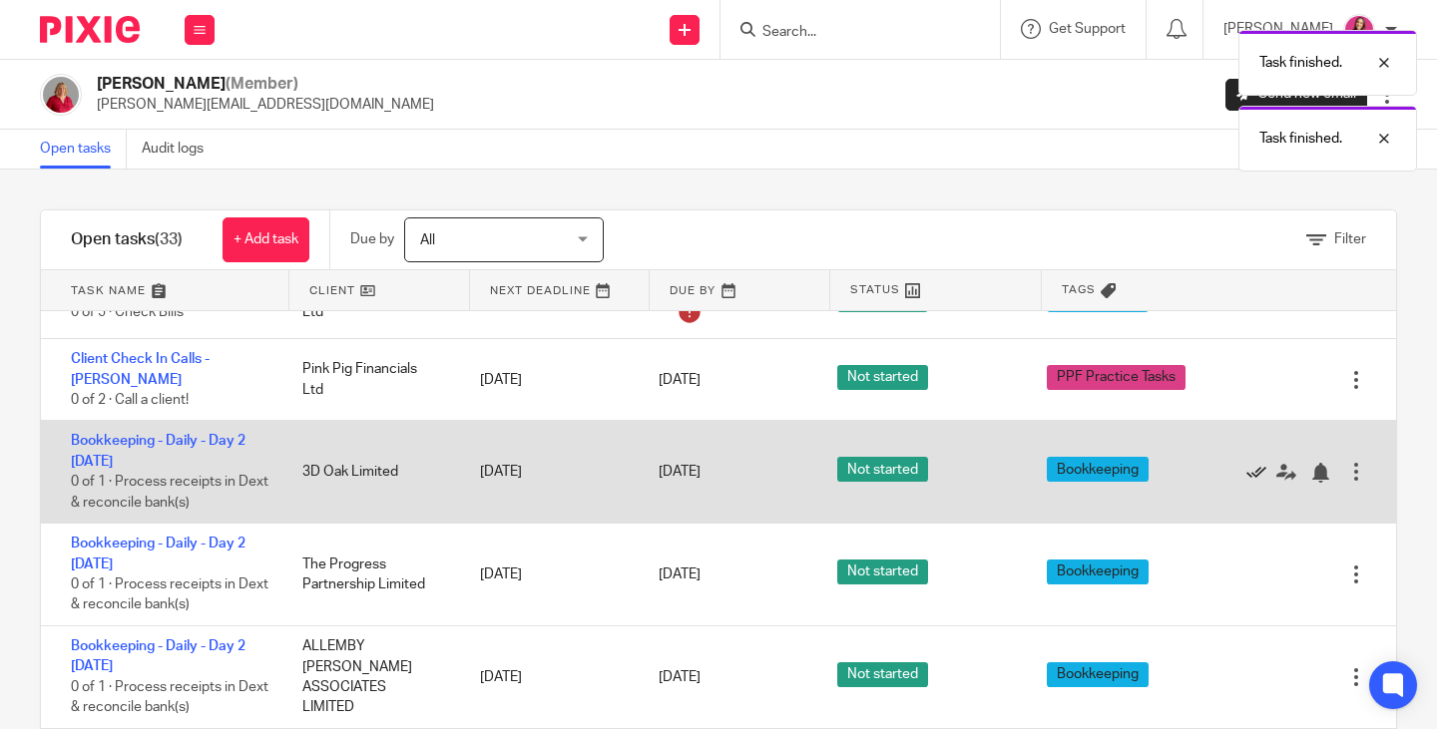
click at [1246, 463] on icon at bounding box center [1256, 473] width 20 height 20
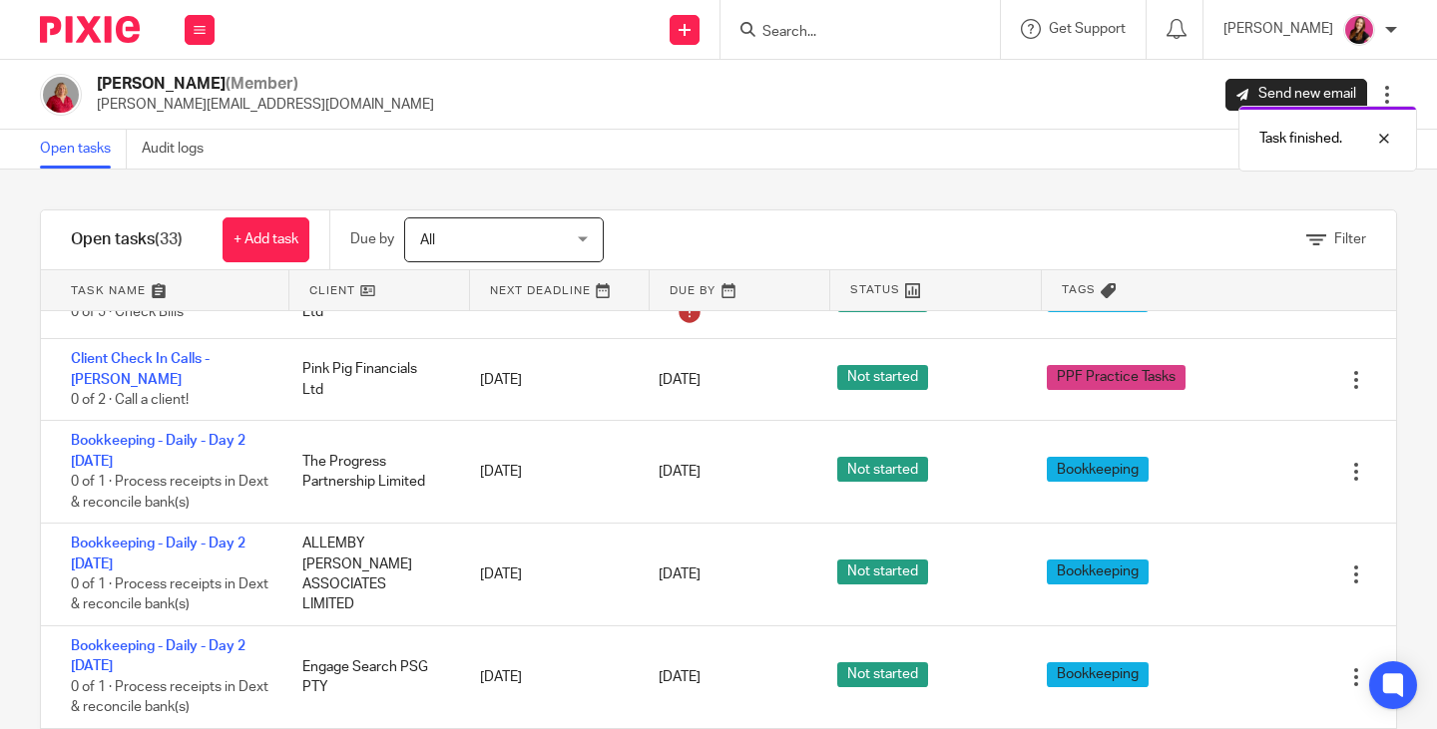
click at [1246, 463] on icon at bounding box center [1256, 473] width 20 height 20
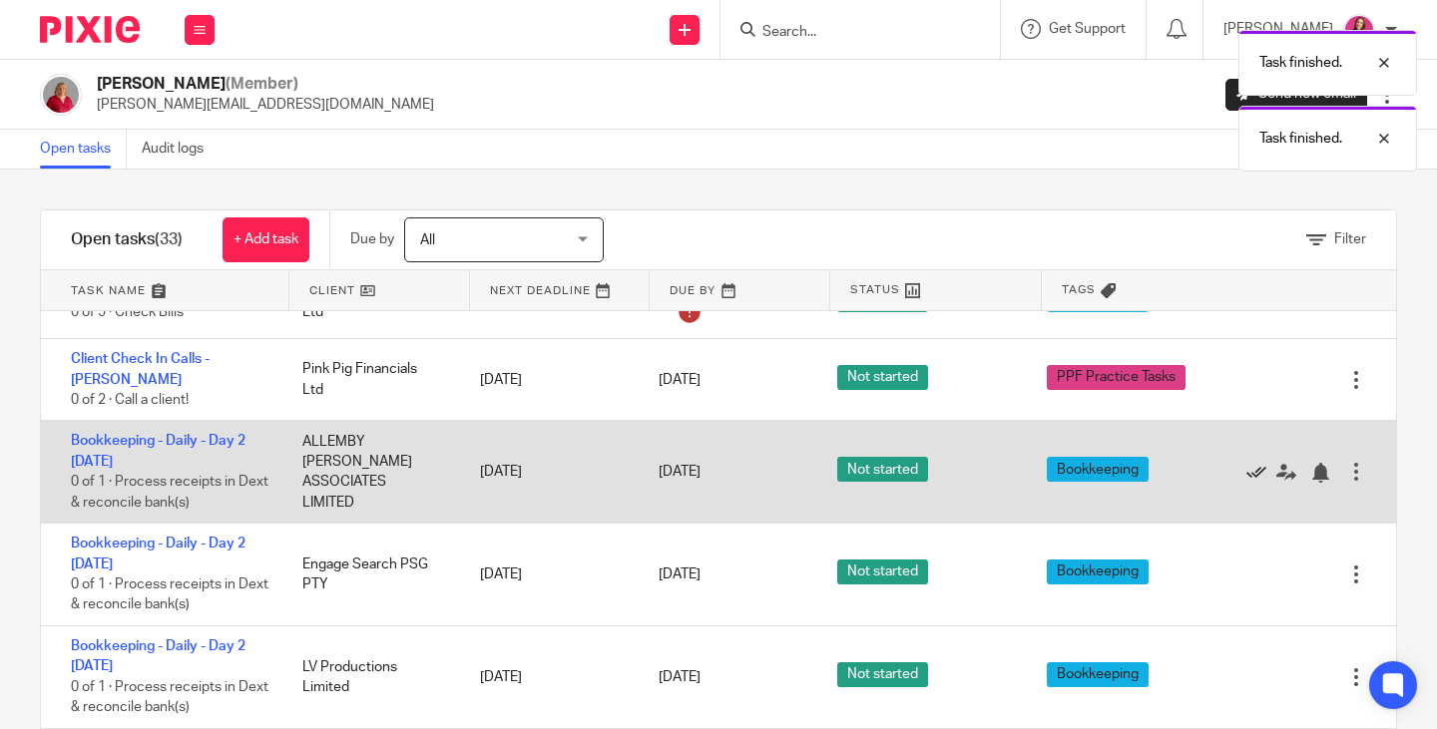
click at [1246, 463] on icon at bounding box center [1256, 473] width 20 height 20
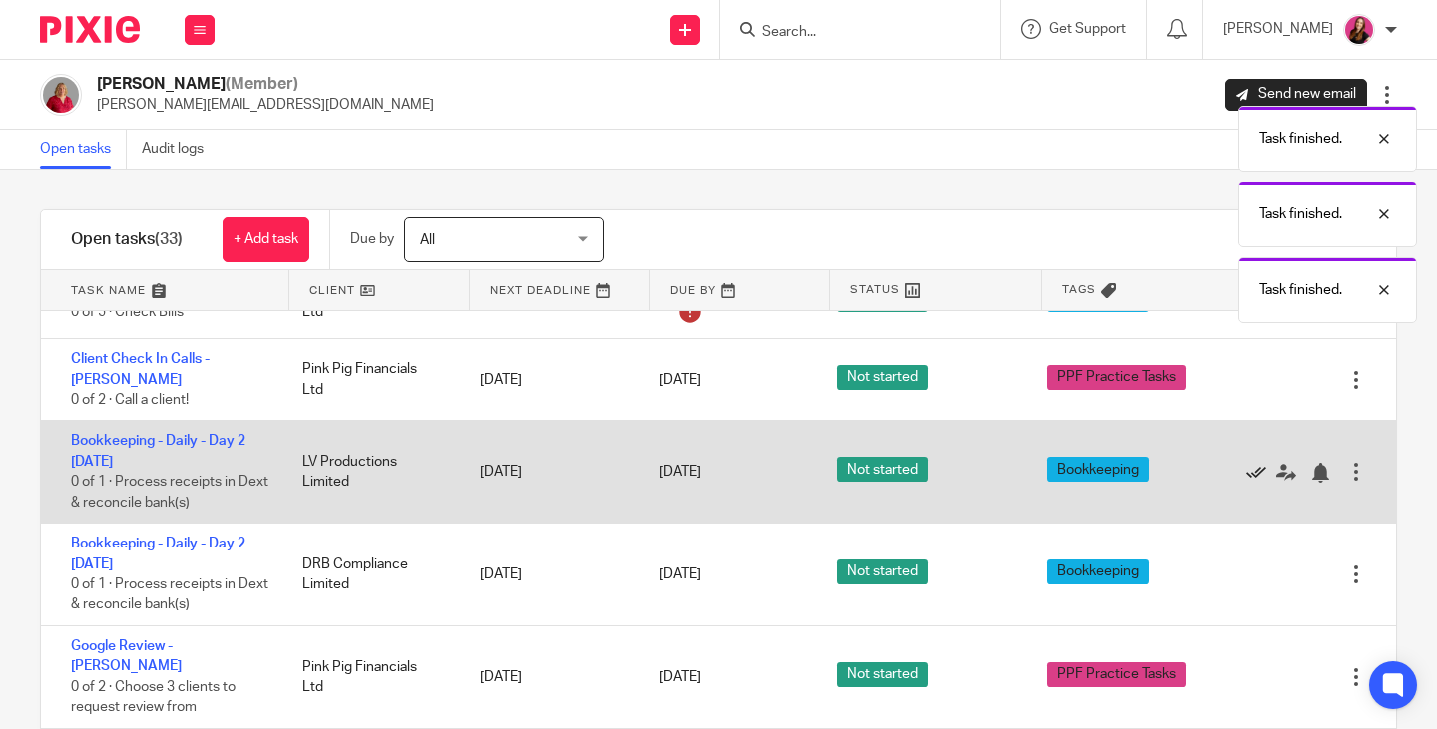
click at [1246, 463] on icon at bounding box center [1256, 473] width 20 height 20
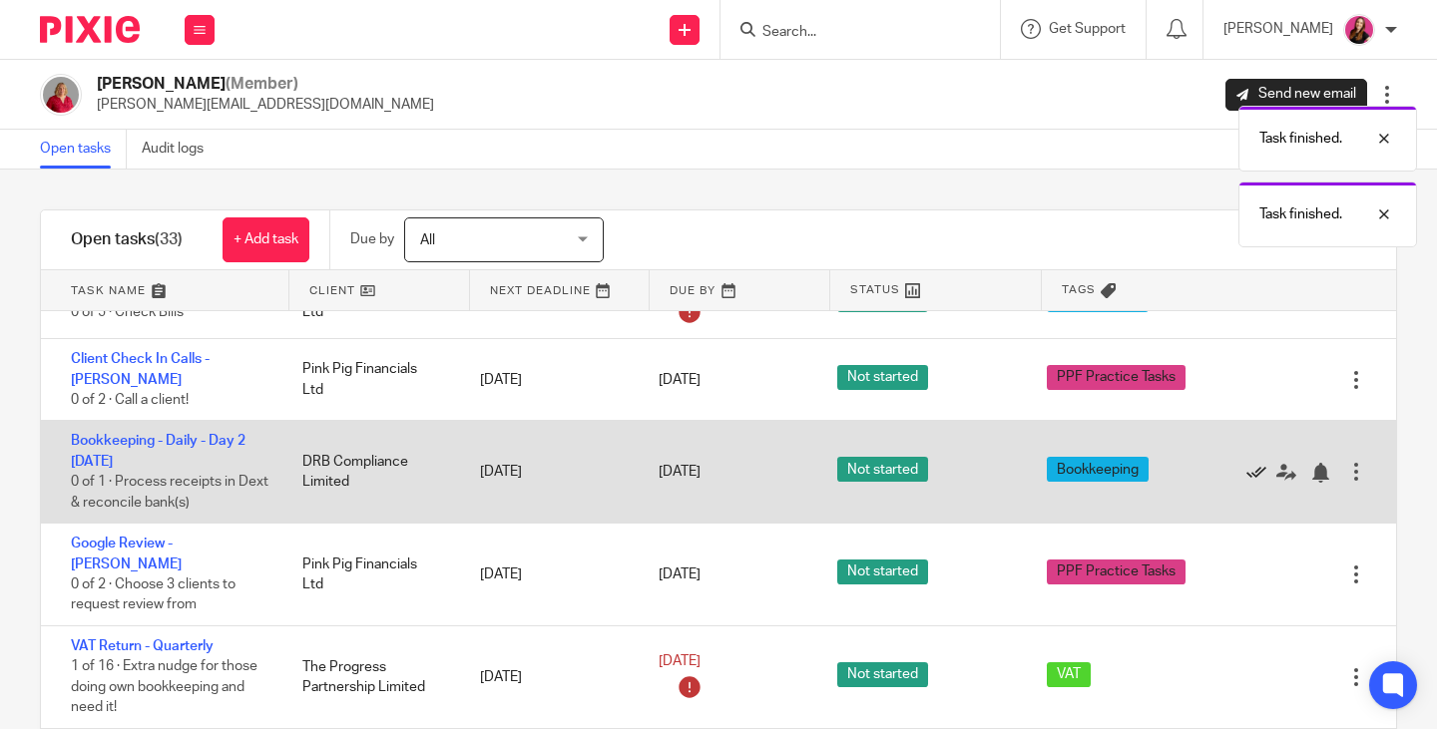
click at [1246, 463] on icon at bounding box center [1256, 473] width 20 height 20
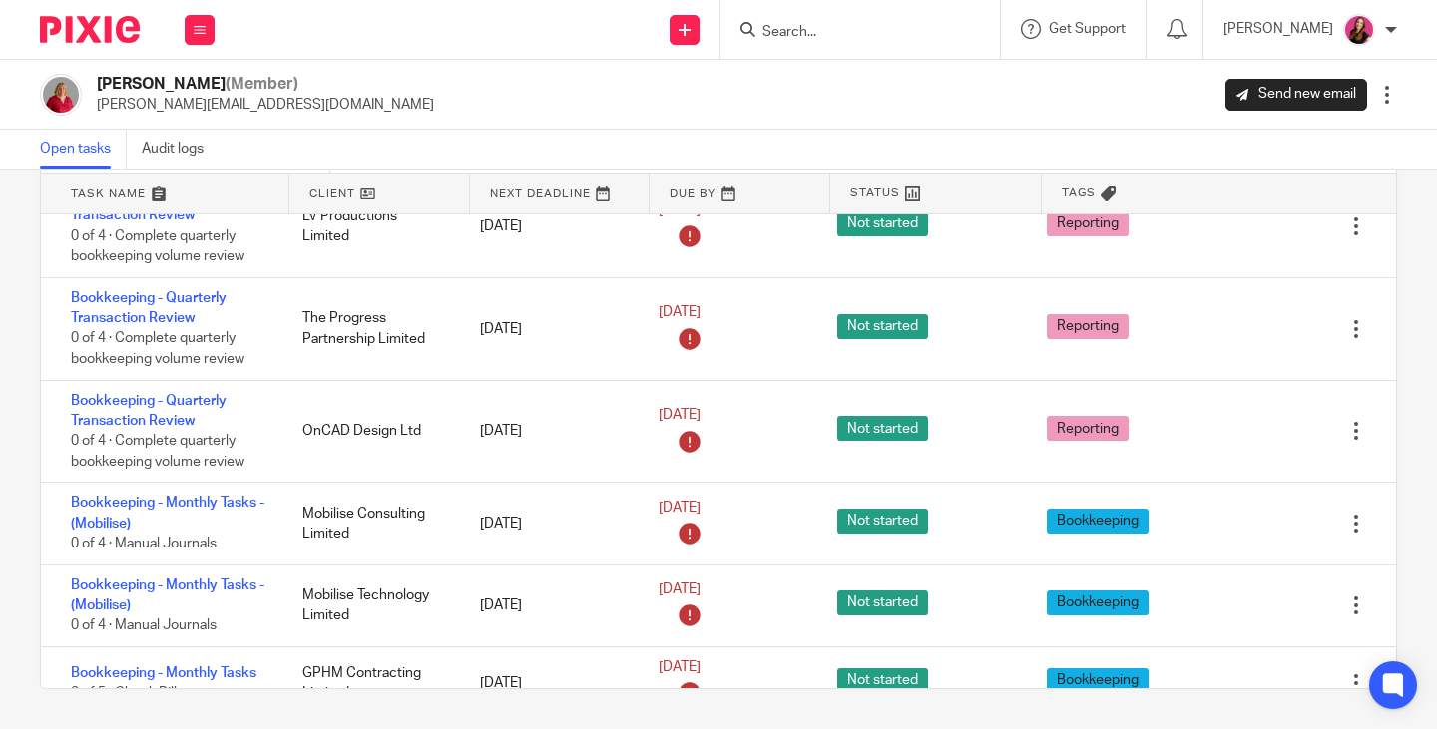
scroll to position [0, 0]
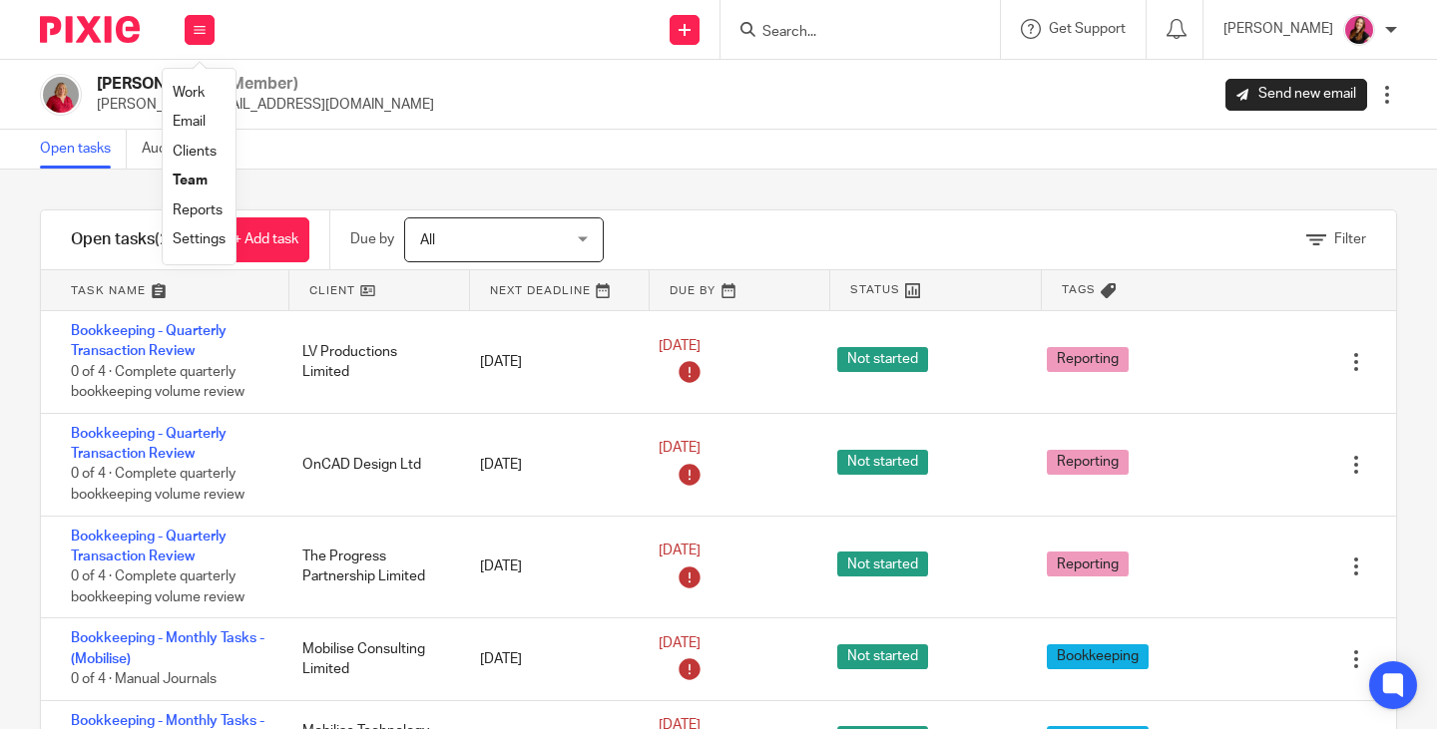
click at [191, 182] on link "Team" at bounding box center [190, 181] width 35 height 14
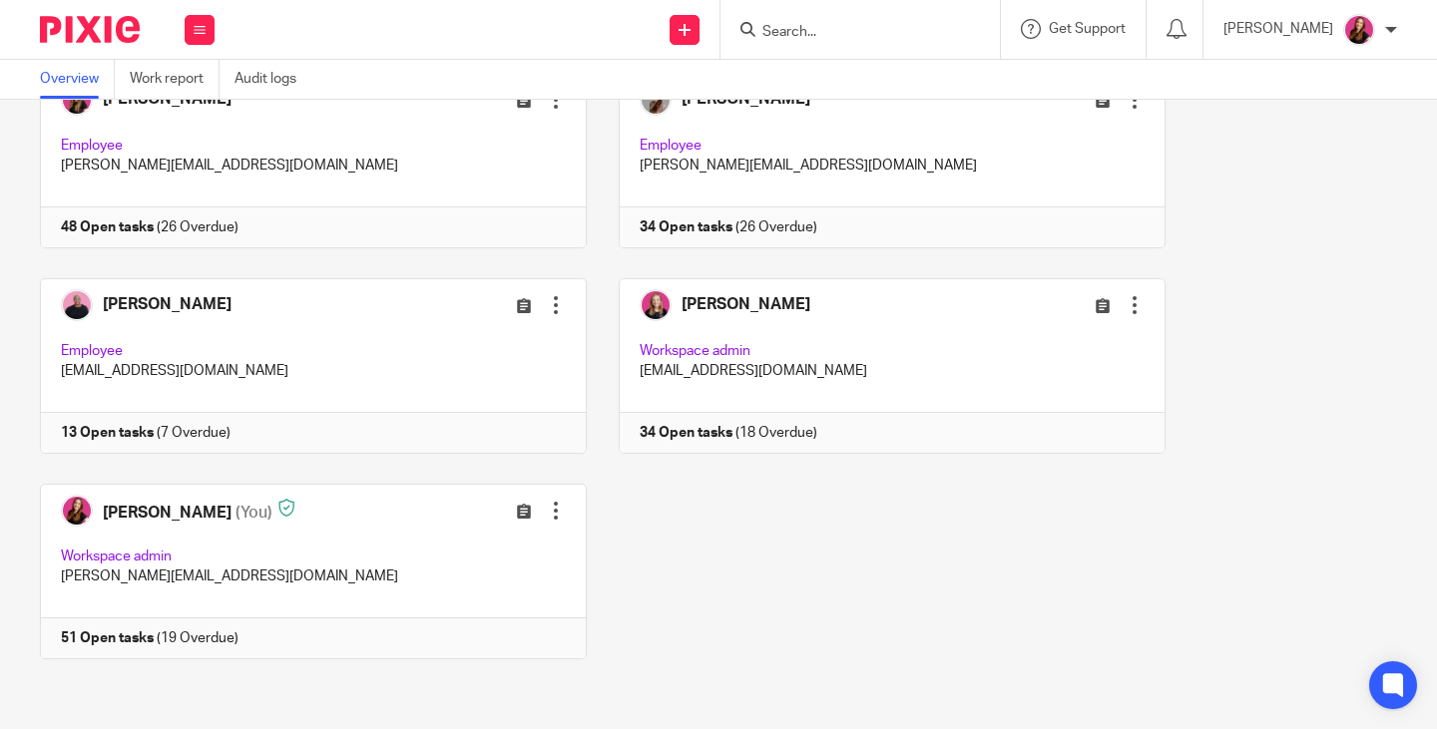
scroll to position [347, 0]
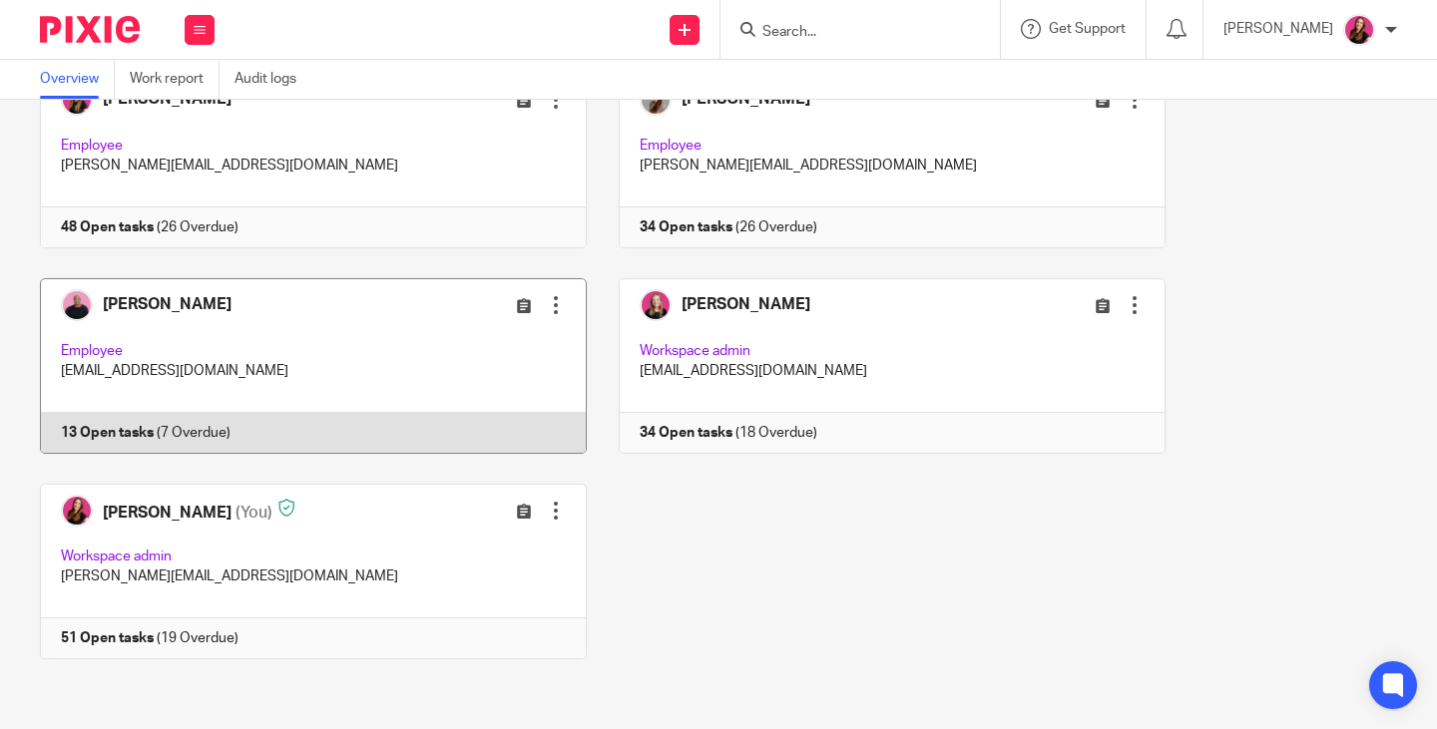
click at [114, 424] on link at bounding box center [298, 366] width 579 height 176
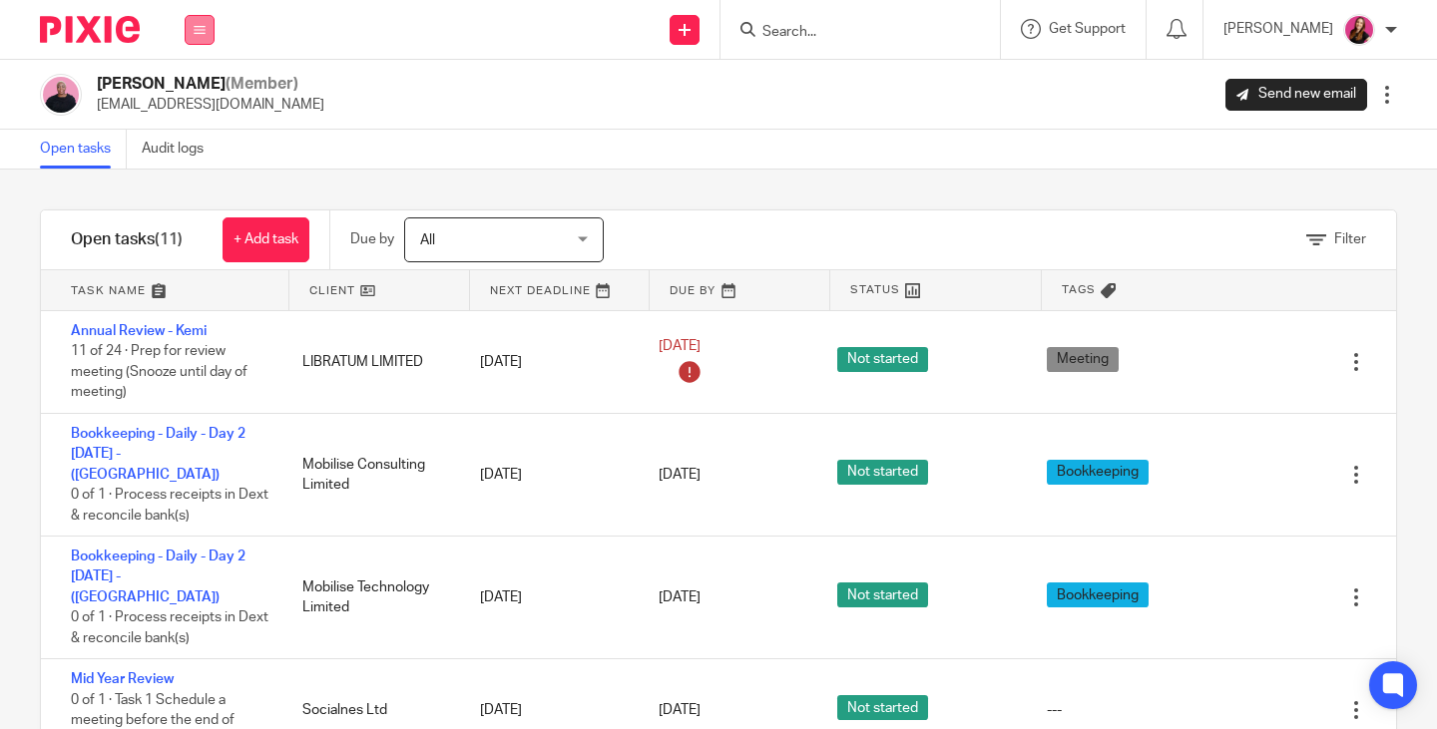
click at [200, 44] on button at bounding box center [200, 30] width 30 height 30
click at [193, 89] on link "Work" at bounding box center [189, 93] width 32 height 14
